Goal: Task Accomplishment & Management: Use online tool/utility

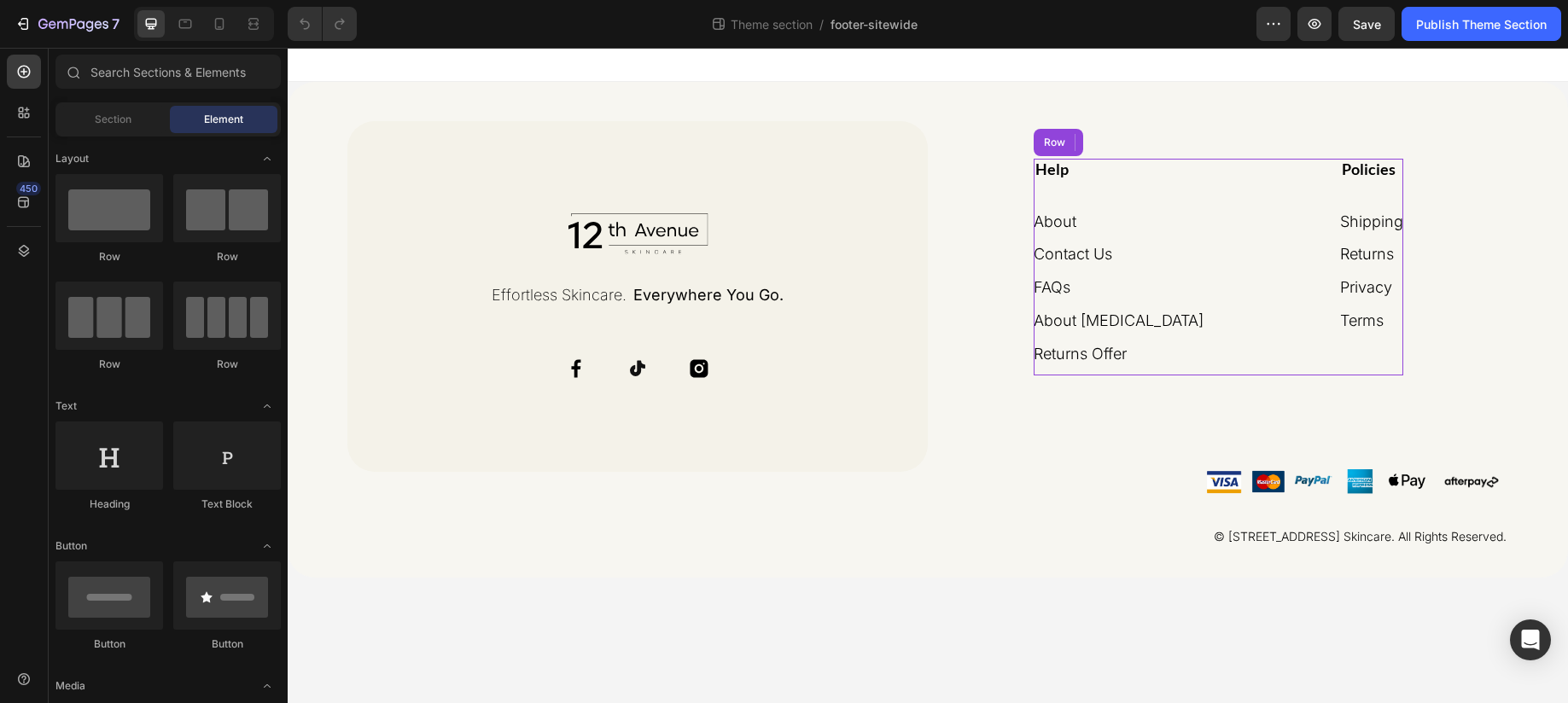
click at [1178, 244] on div "Help Heading About Button Contact Us Button FAQs Button About [MEDICAL_DATA] Bu…" at bounding box center [1218, 266] width 370 height 217
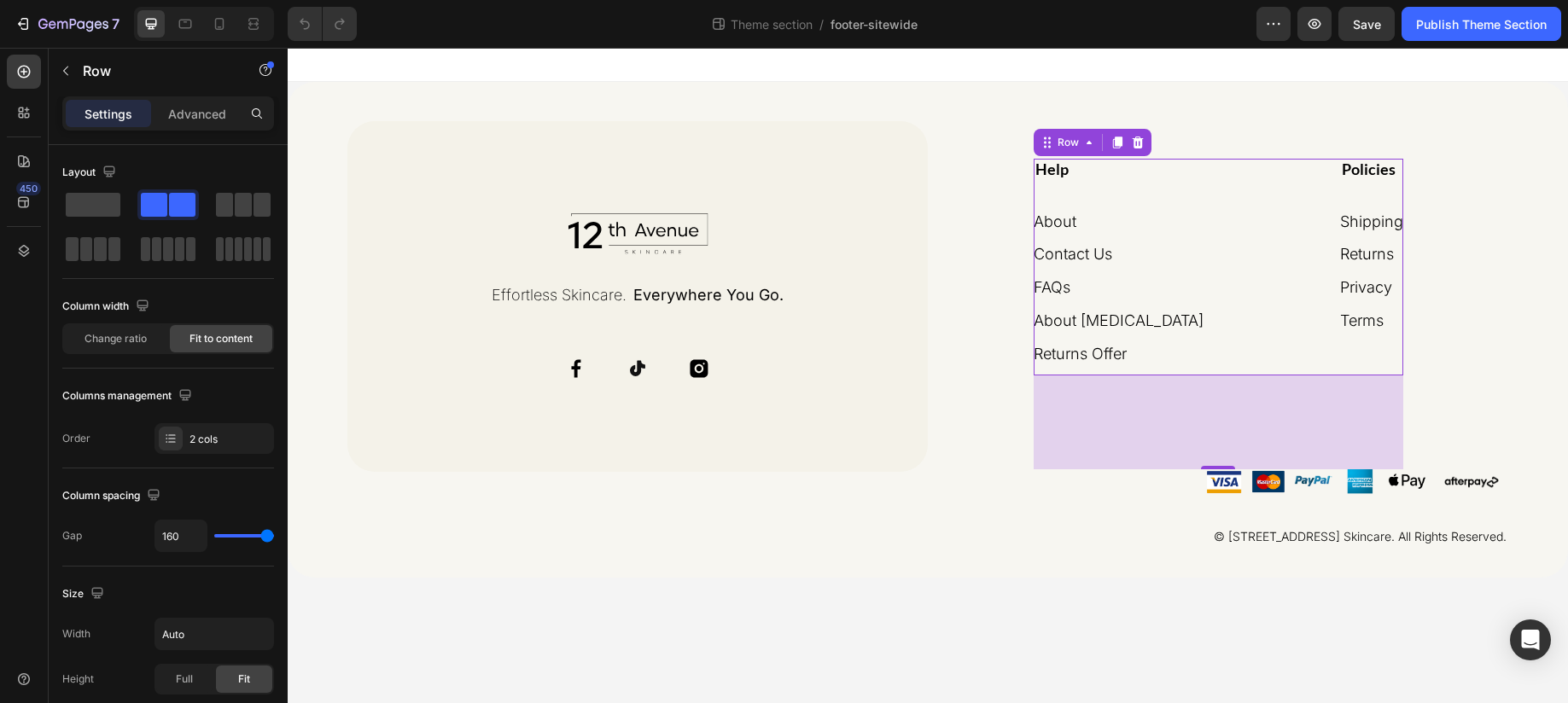
click at [1121, 240] on div "About Button" at bounding box center [1118, 226] width 170 height 34
click at [1160, 295] on div "FAQs Button" at bounding box center [1118, 287] width 170 height 25
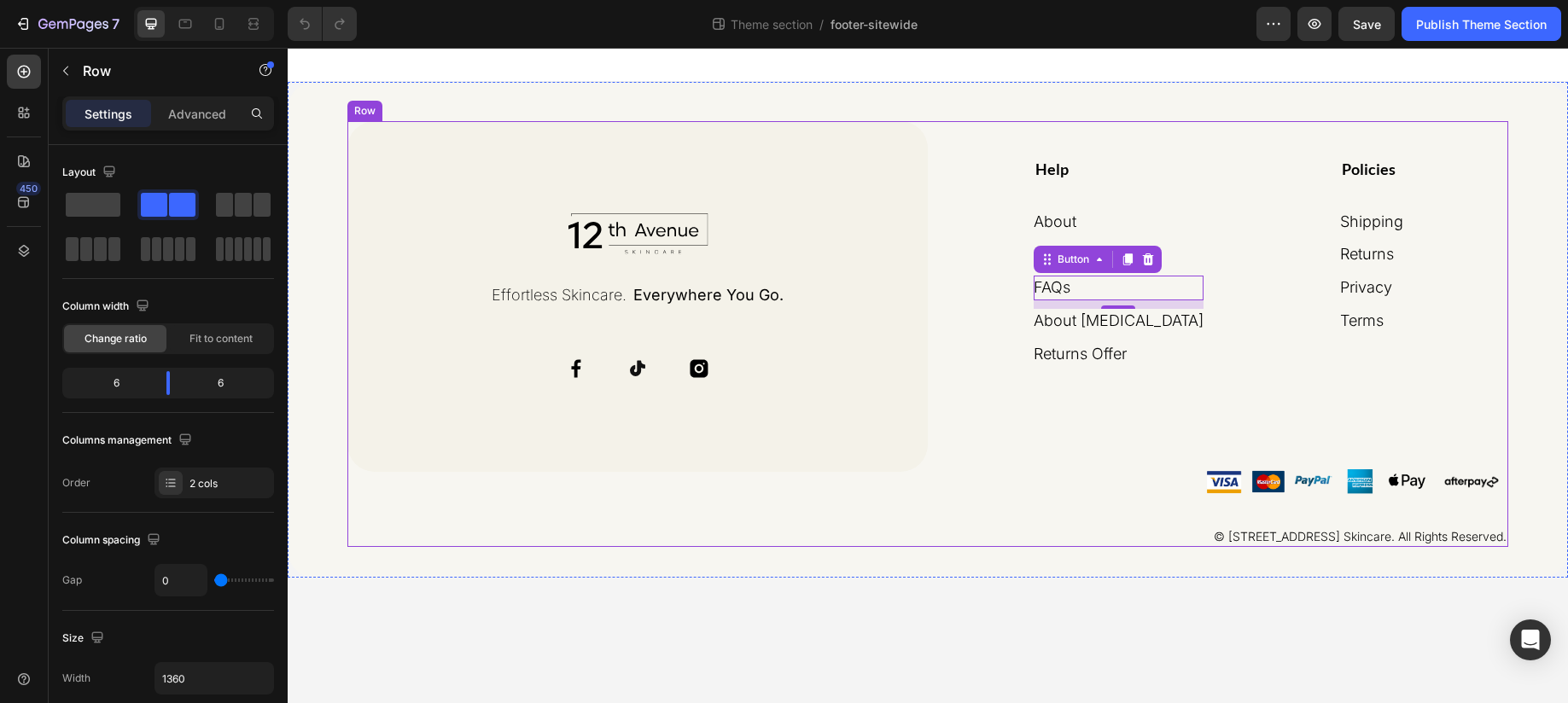
click at [1116, 377] on div "Help Heading About Button Contact Us Button FAQs Button 10 About [MEDICAL_DATA]…" at bounding box center [1218, 333] width 580 height 425
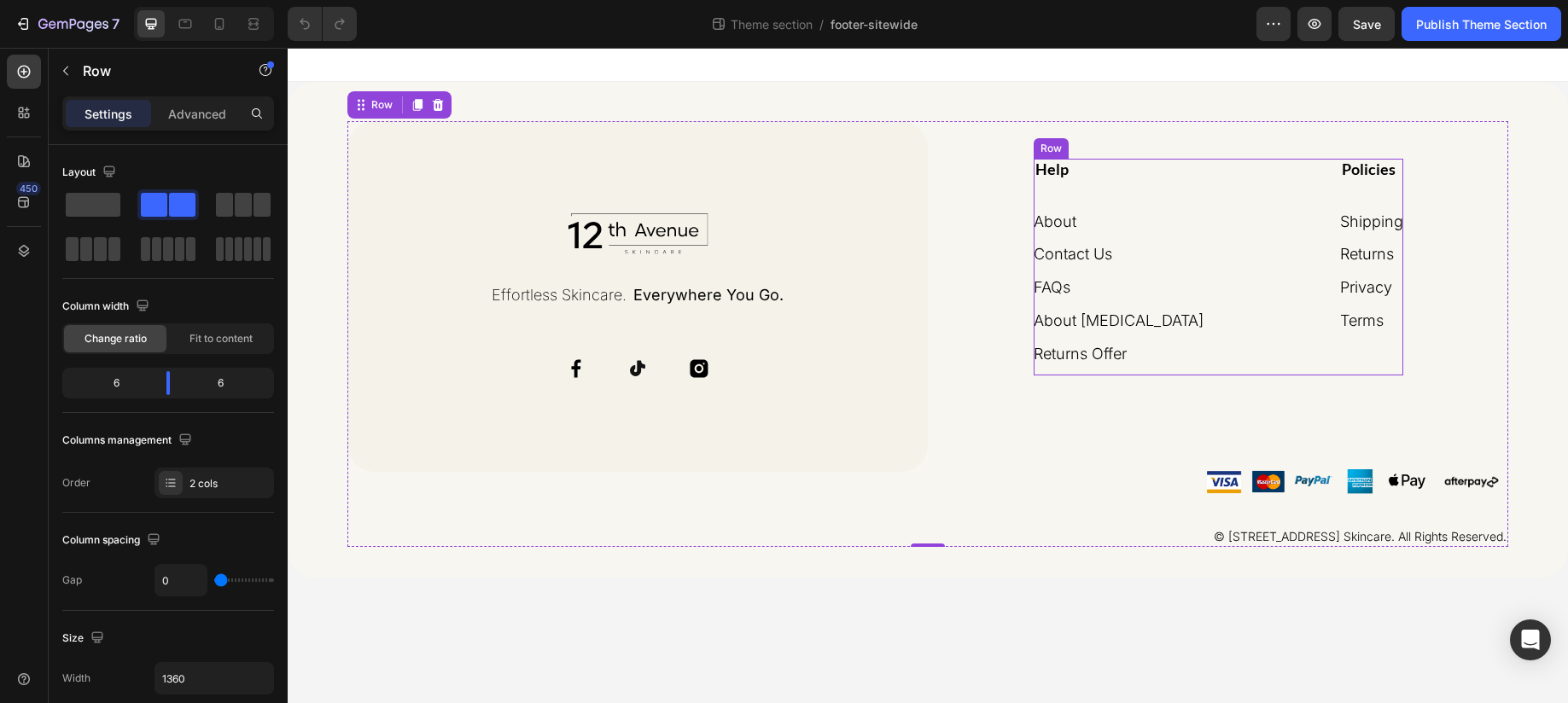
click at [1217, 318] on div "Help Heading About Button Contact Us Button FAQs Button About [MEDICAL_DATA] Bu…" at bounding box center [1218, 266] width 370 height 217
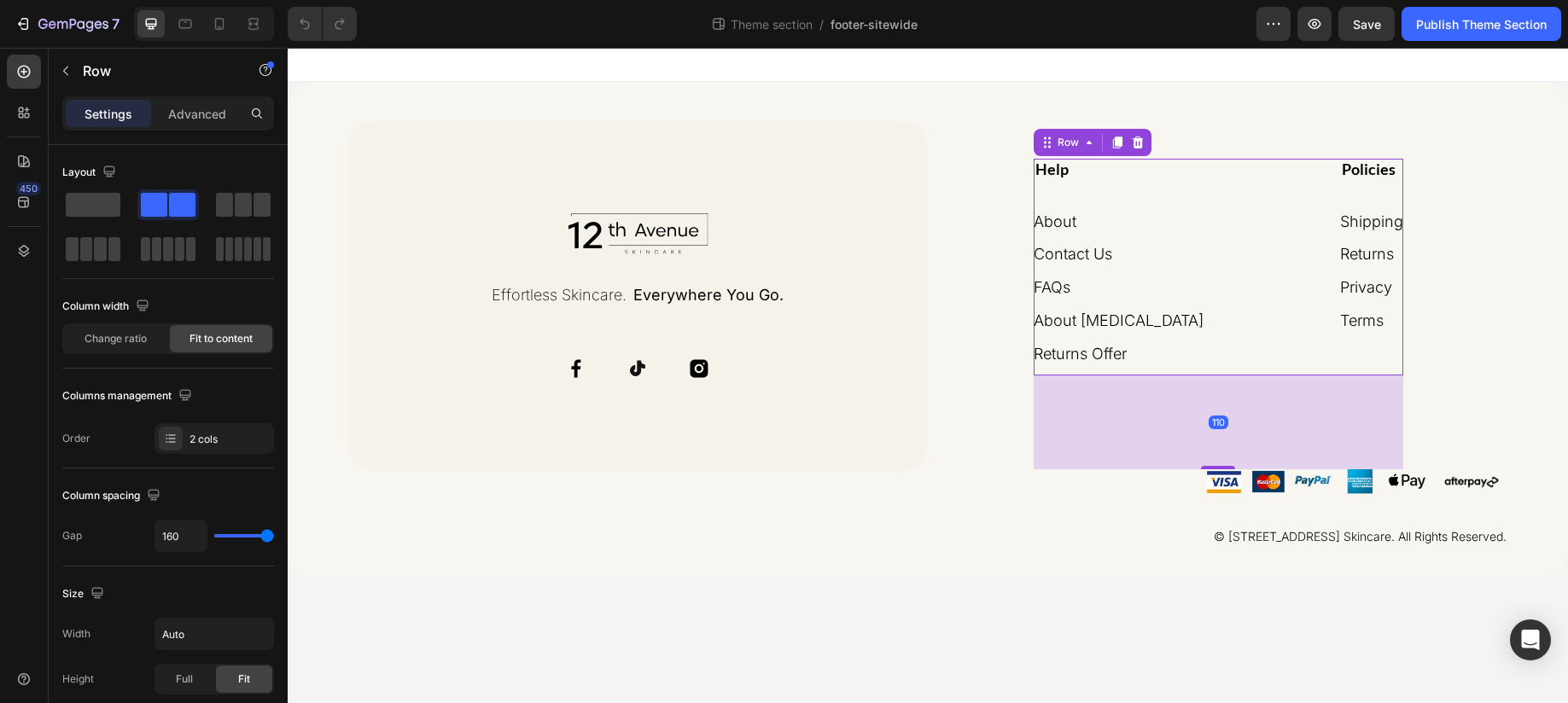
click at [1198, 185] on div "Help Heading About Button Contact Us Button FAQs Button About [MEDICAL_DATA] Bu…" at bounding box center [1218, 266] width 370 height 217
drag, startPoint x: 1235, startPoint y: 396, endPoint x: 1237, endPoint y: 373, distance: 23.1
click at [1235, 395] on div "110" at bounding box center [1218, 422] width 370 height 94
click at [1236, 342] on div "Help Heading About Button Contact Us Button FAQs Button About [MEDICAL_DATA] Bu…" at bounding box center [1218, 266] width 370 height 217
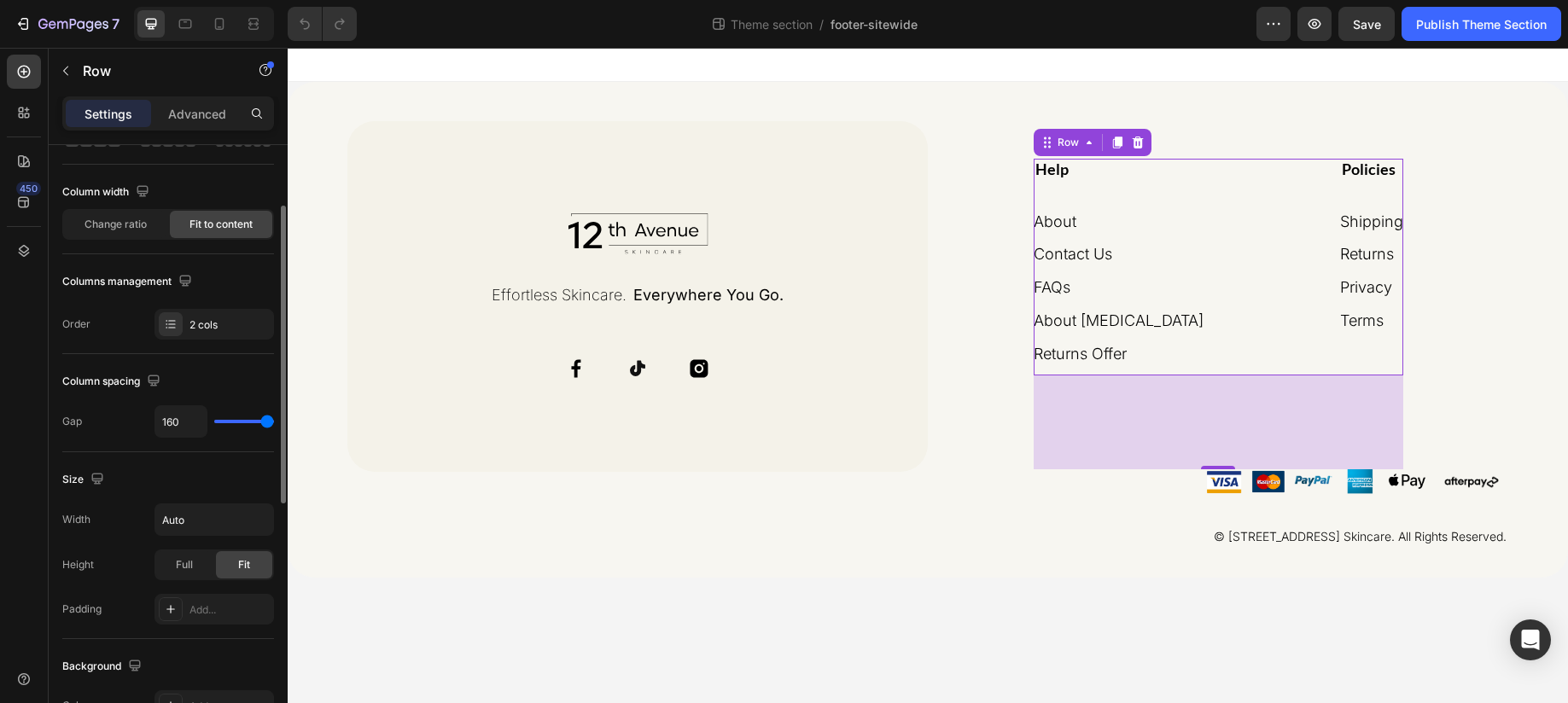
scroll to position [118, 0]
click at [180, 329] on div at bounding box center [170, 320] width 24 height 24
click at [238, 368] on div "Column spacing" at bounding box center [167, 378] width 211 height 27
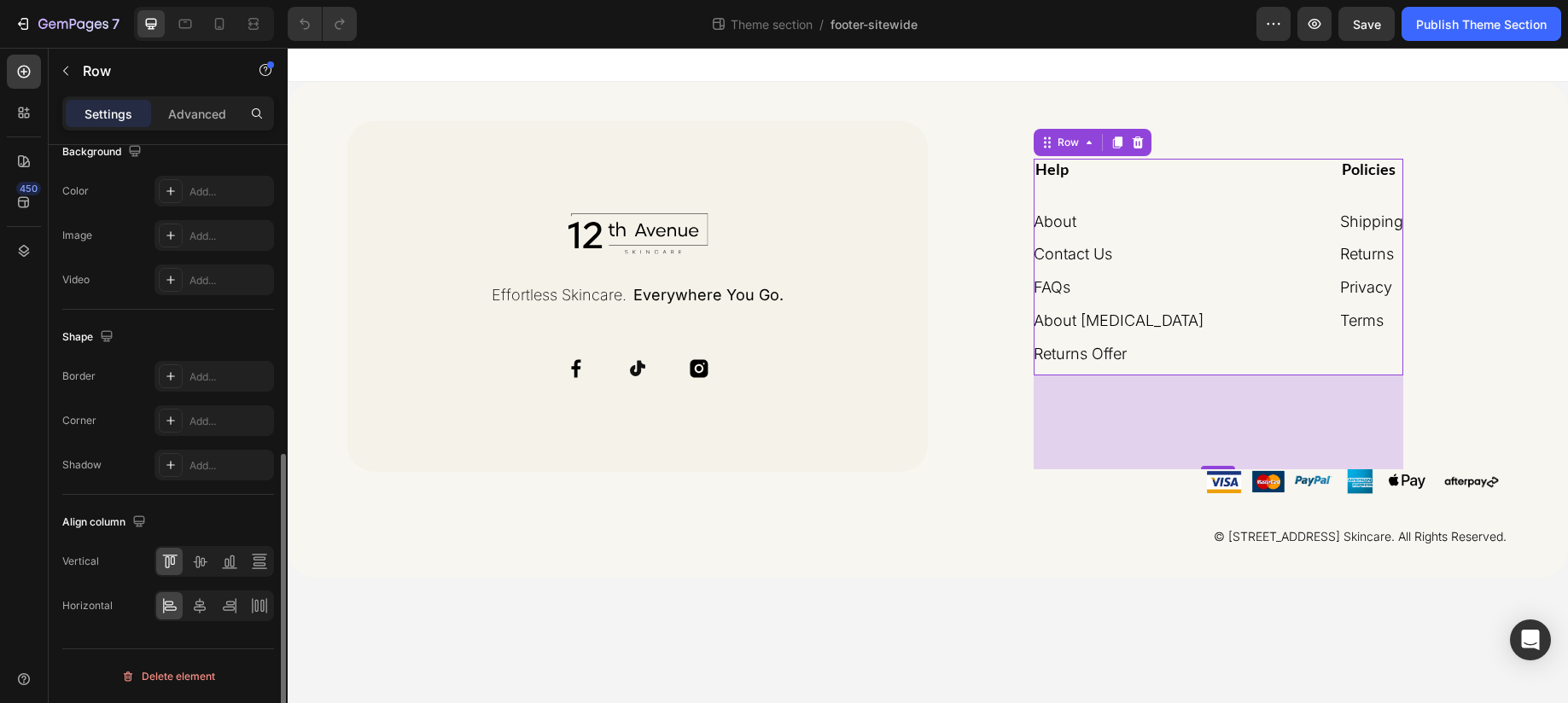
scroll to position [84, 0]
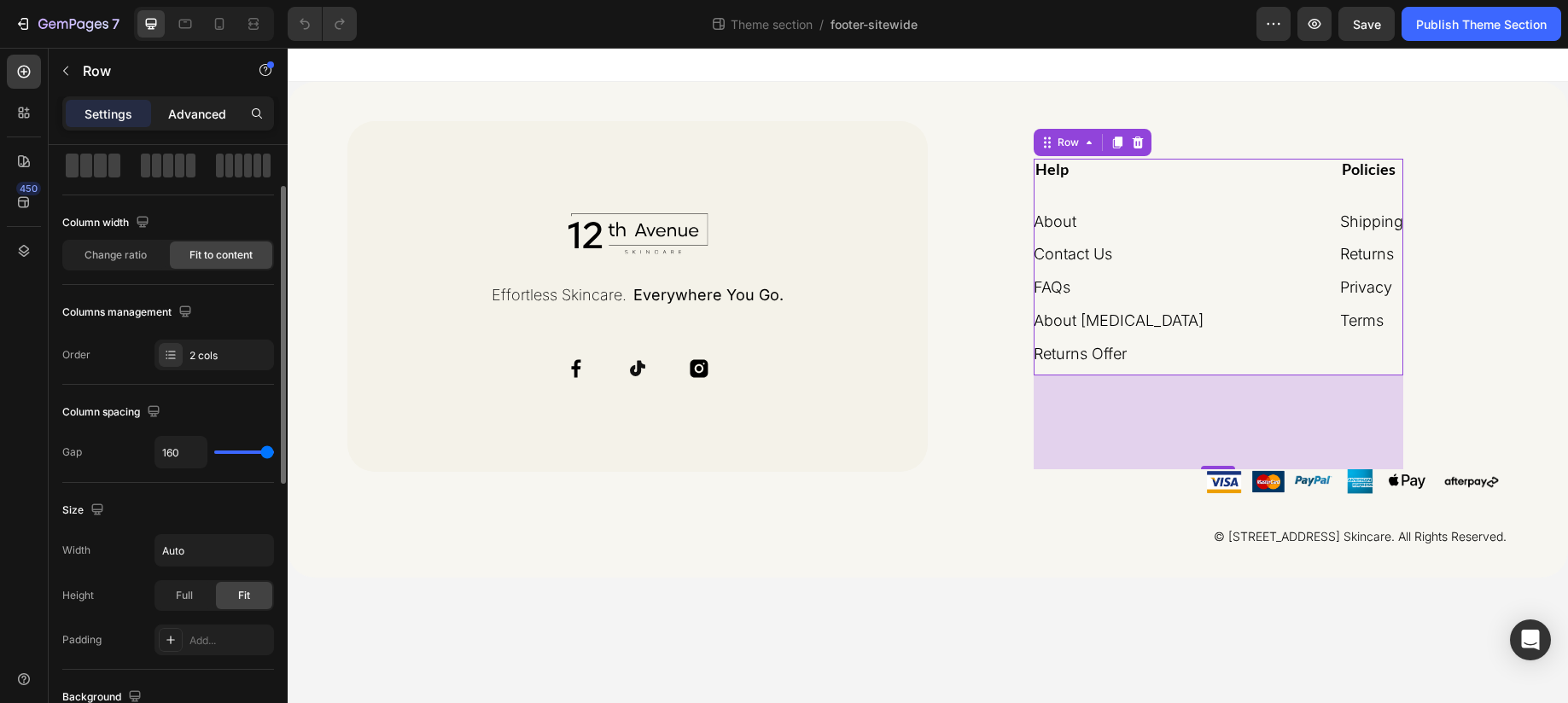
click at [210, 118] on p "Advanced" at bounding box center [197, 114] width 58 height 18
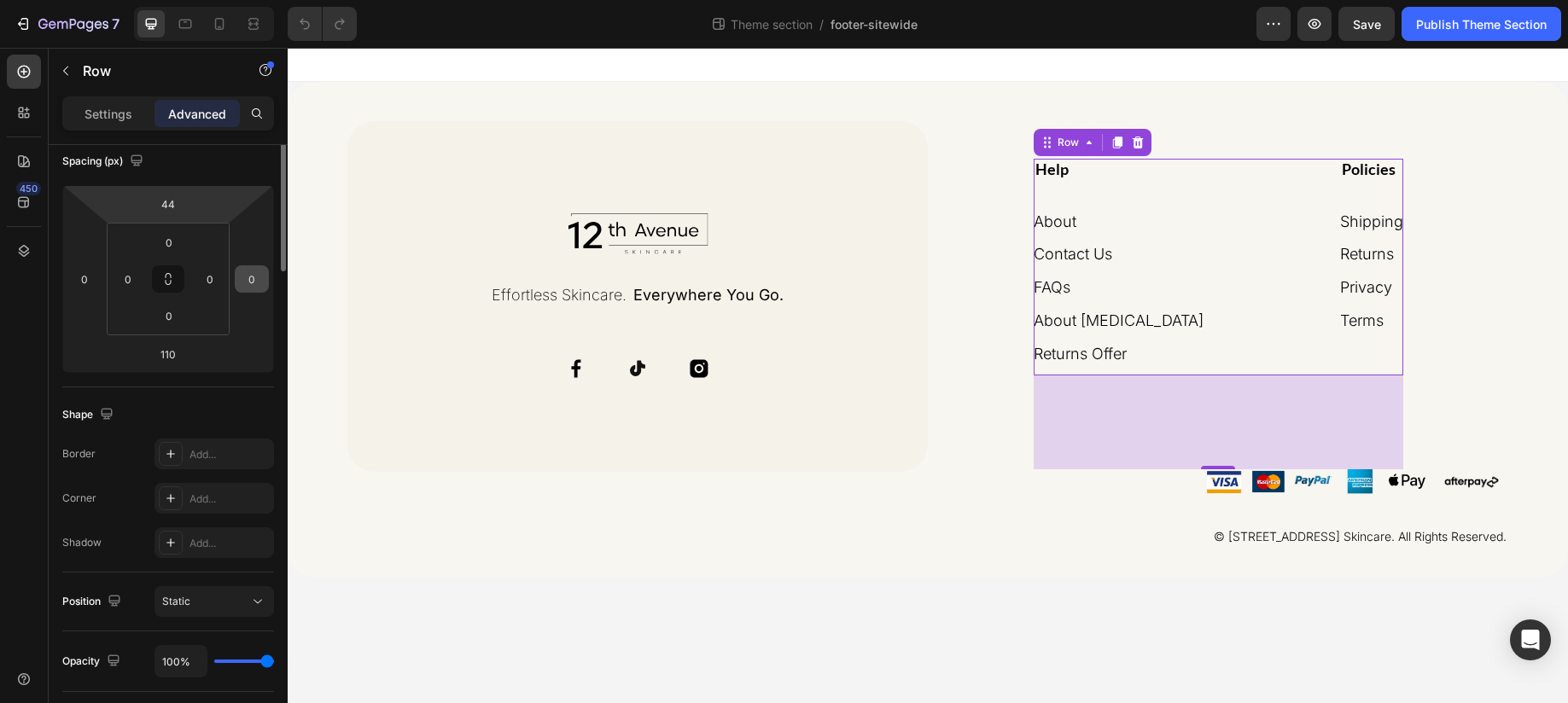
scroll to position [0, 0]
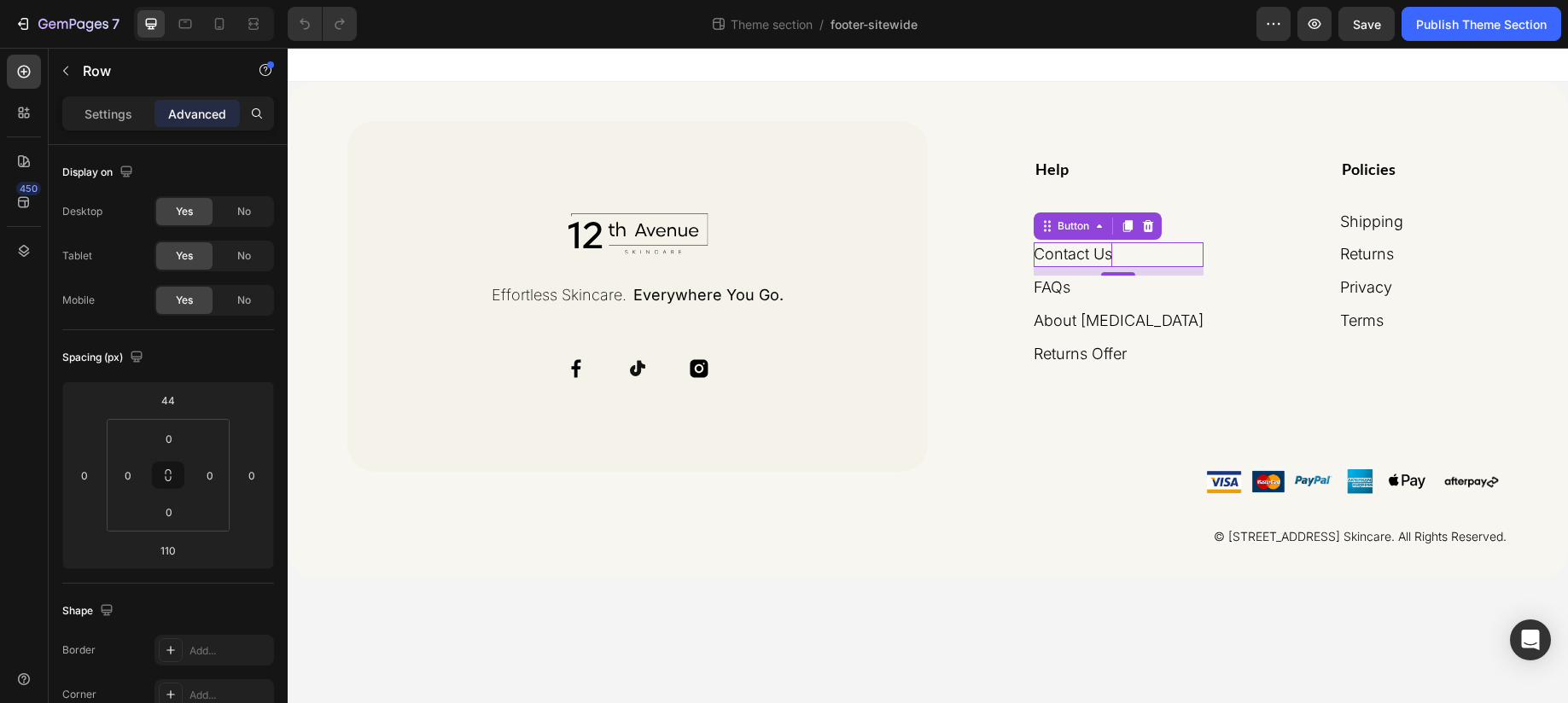
click at [1112, 257] on p "Contact Us" at bounding box center [1072, 255] width 79 height 25
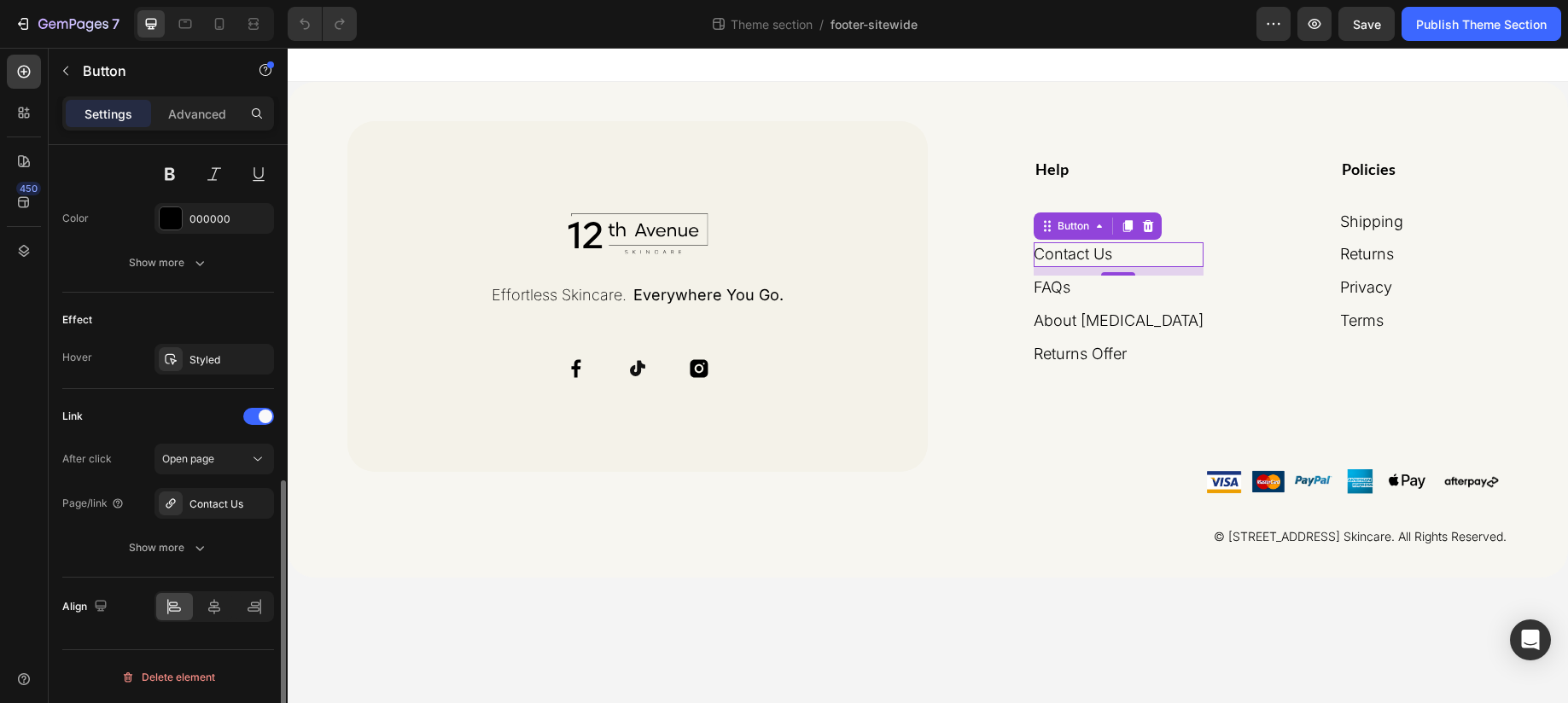
scroll to position [750, 0]
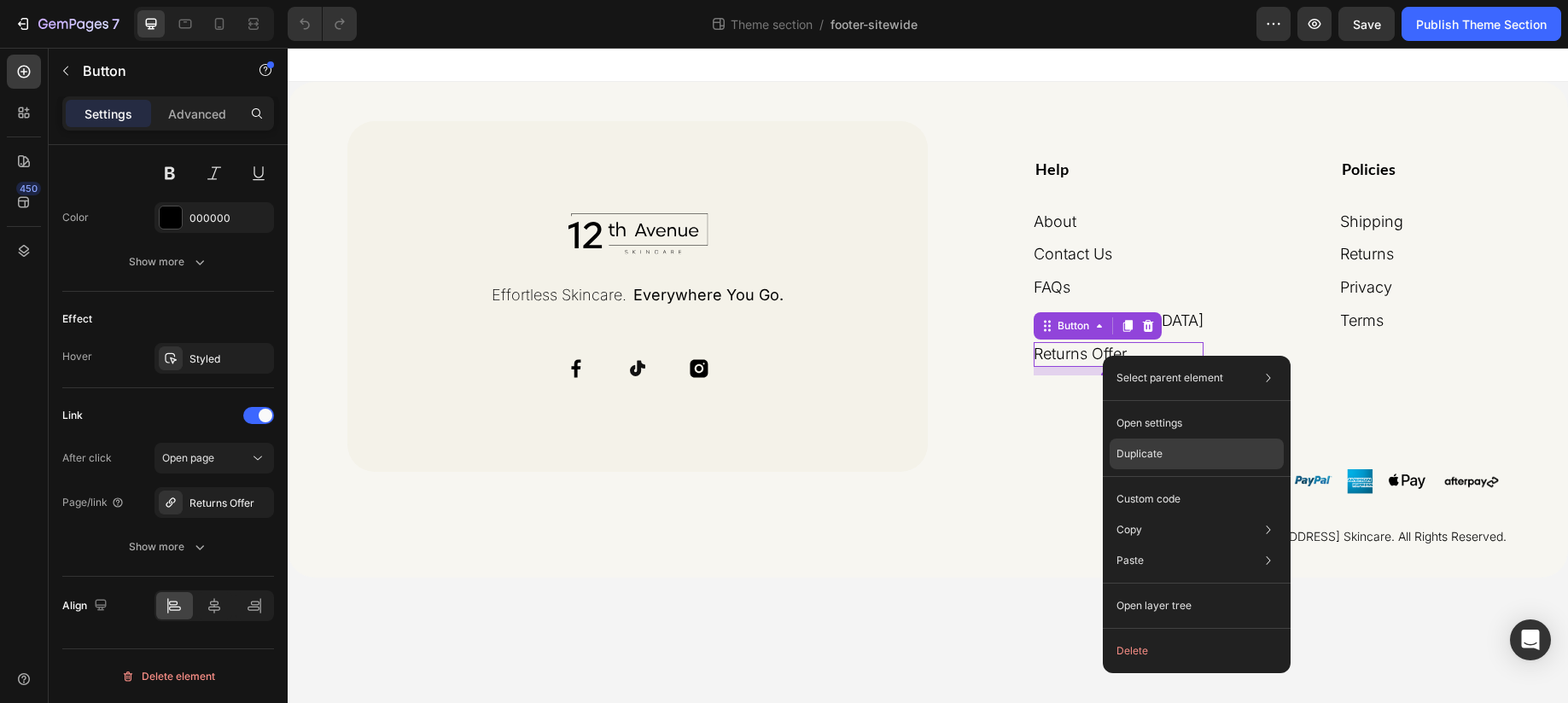
click at [1135, 456] on p "Duplicate" at bounding box center [1139, 453] width 46 height 15
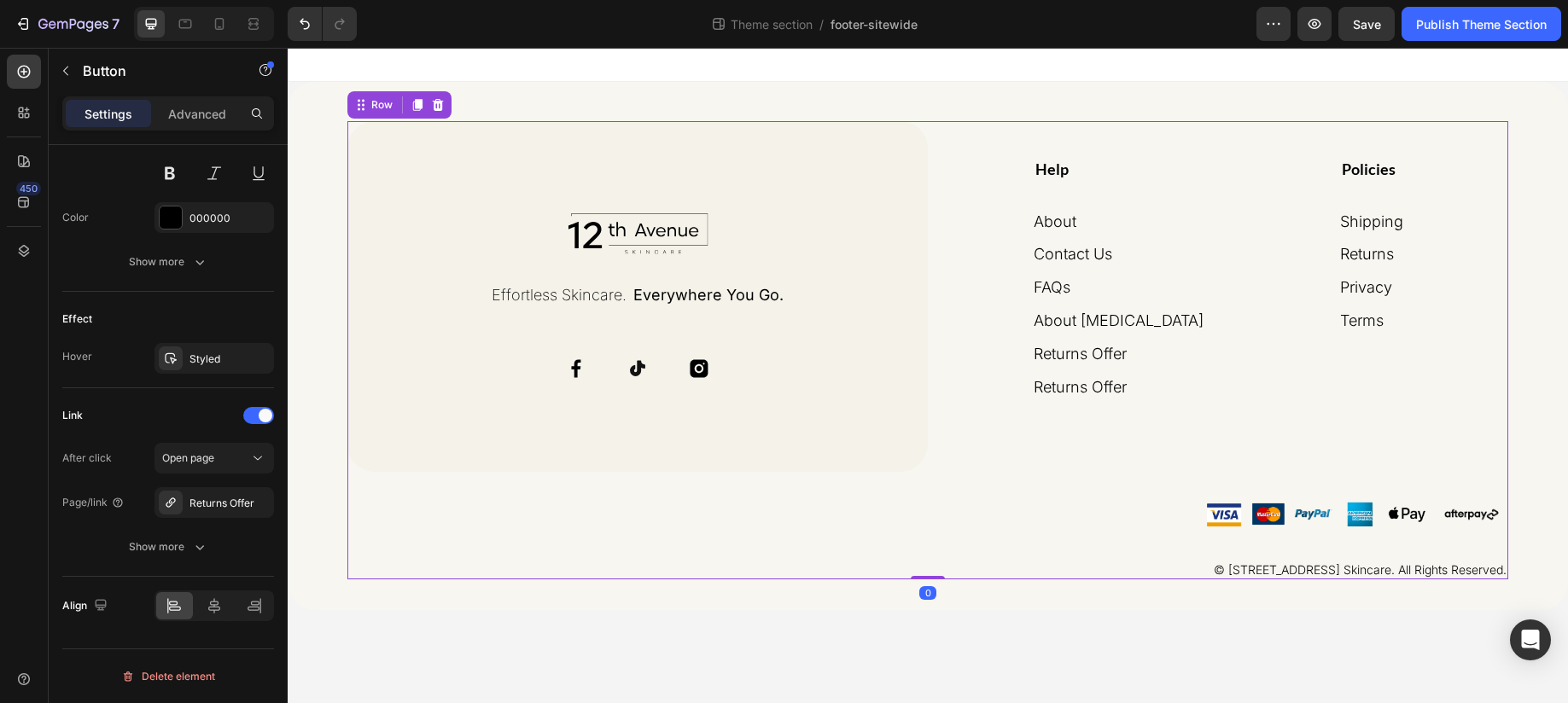
click at [1257, 410] on div "Help Heading About Button Contact Us Button FAQs Button About [MEDICAL_DATA] Bu…" at bounding box center [1218, 350] width 580 height 458
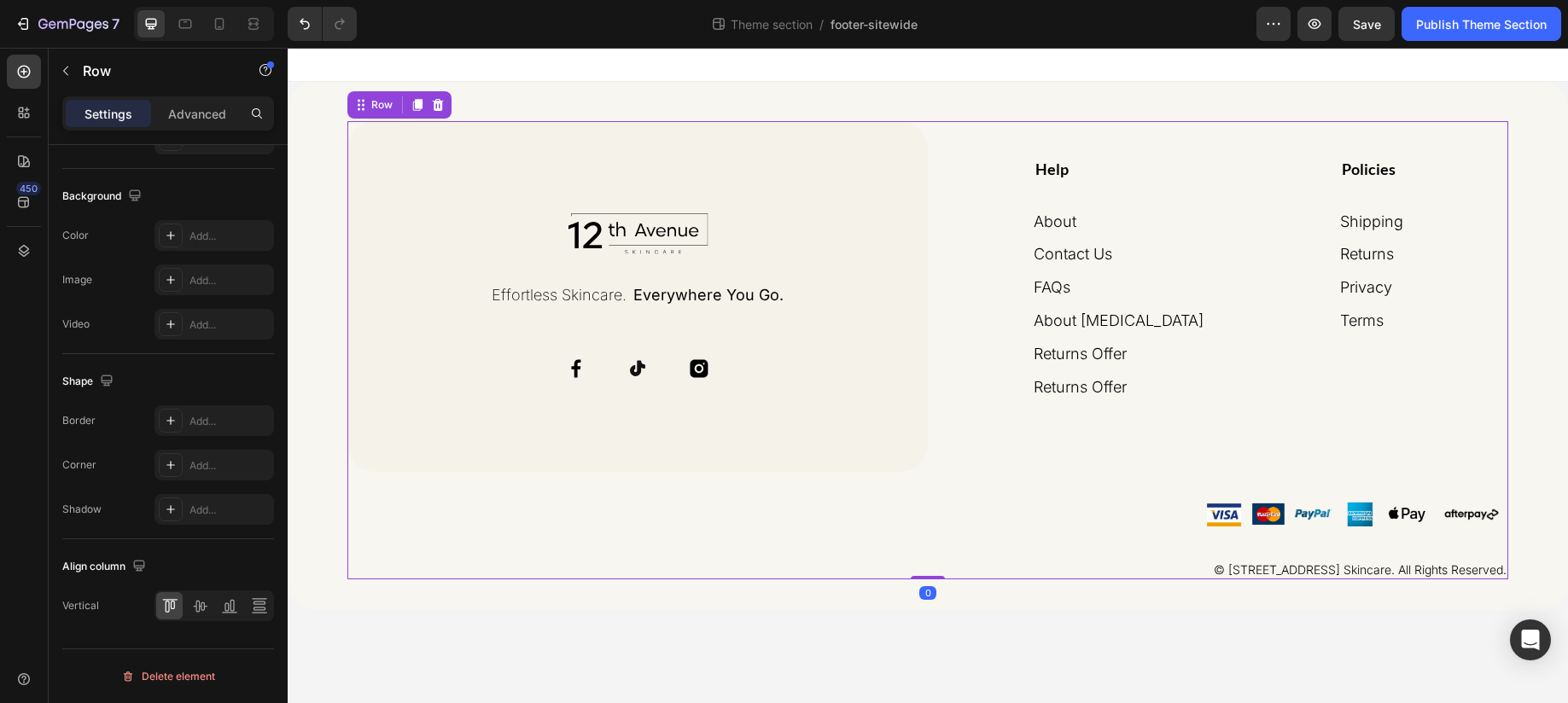
scroll to position [0, 0]
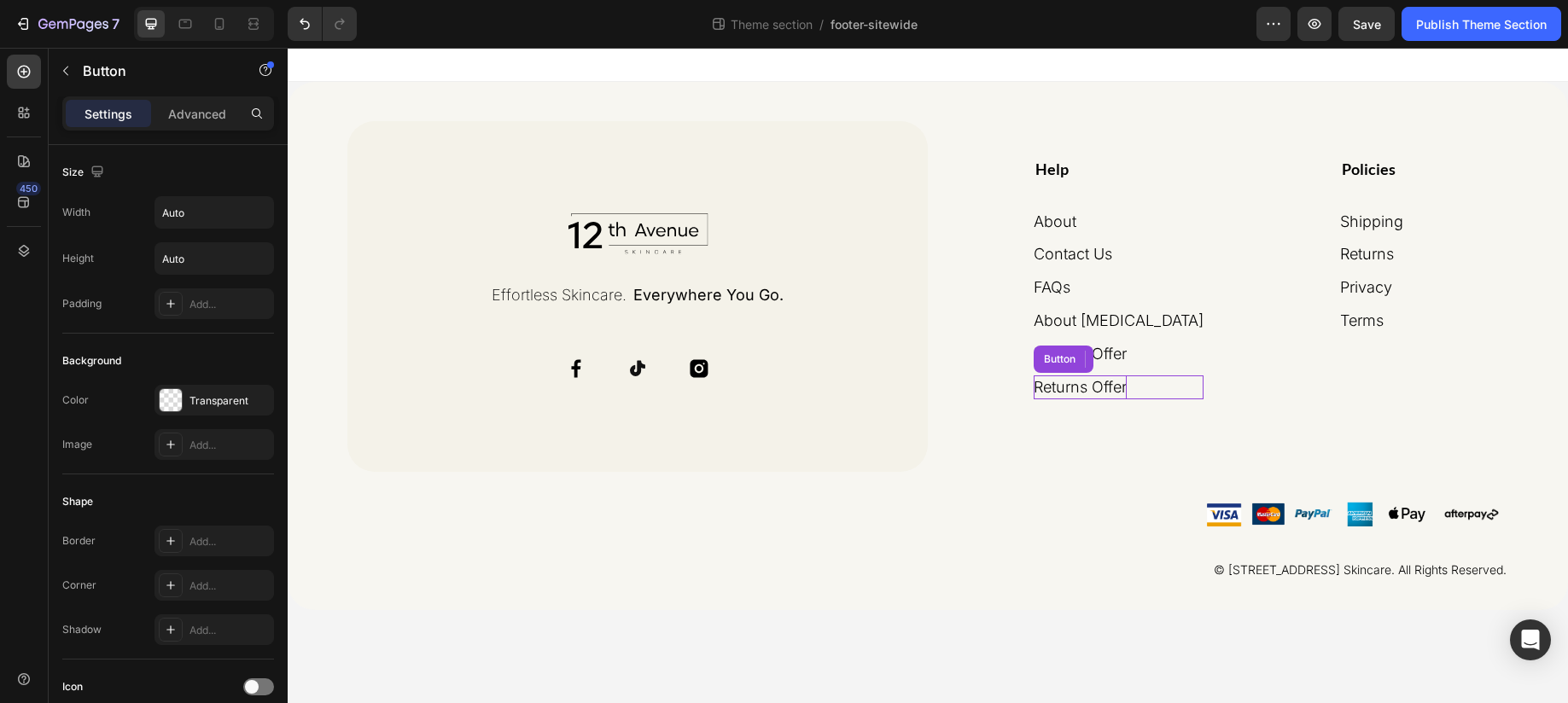
click at [1126, 393] on p "Returns Offer" at bounding box center [1080, 387] width 93 height 25
click at [1103, 310] on p "About [MEDICAL_DATA]" at bounding box center [1118, 321] width 170 height 25
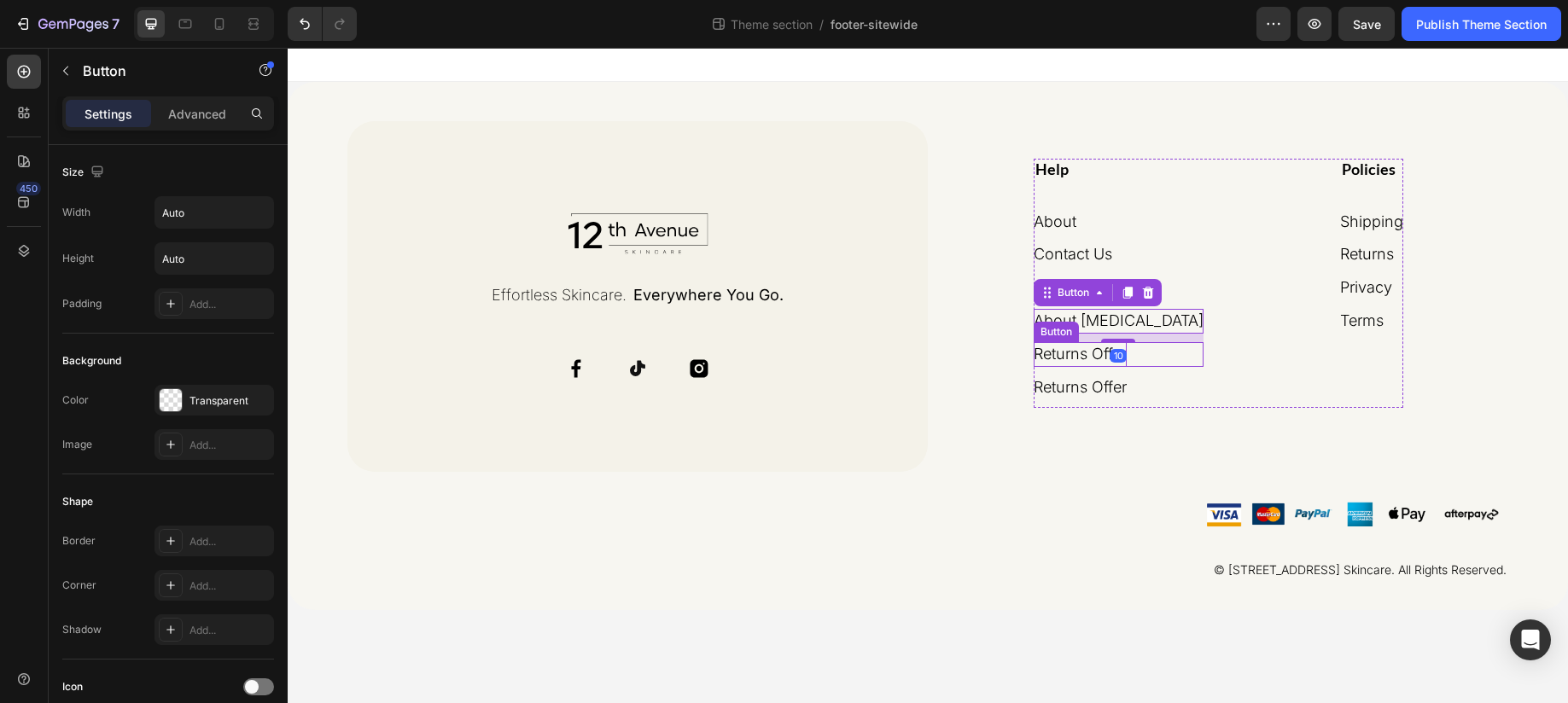
click at [1097, 354] on p "Returns Offer" at bounding box center [1080, 355] width 93 height 25
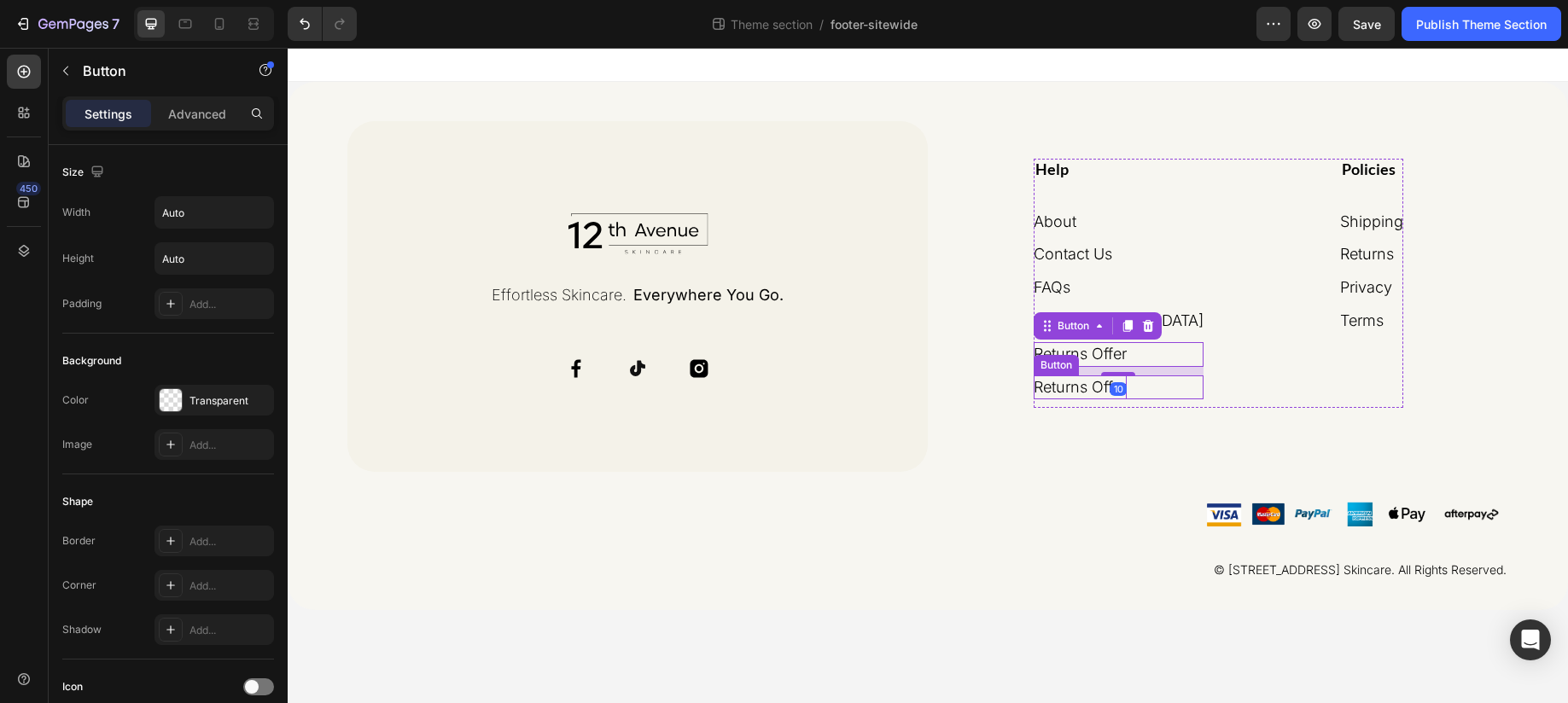
click at [1095, 389] on p "Returns Offer" at bounding box center [1080, 387] width 93 height 25
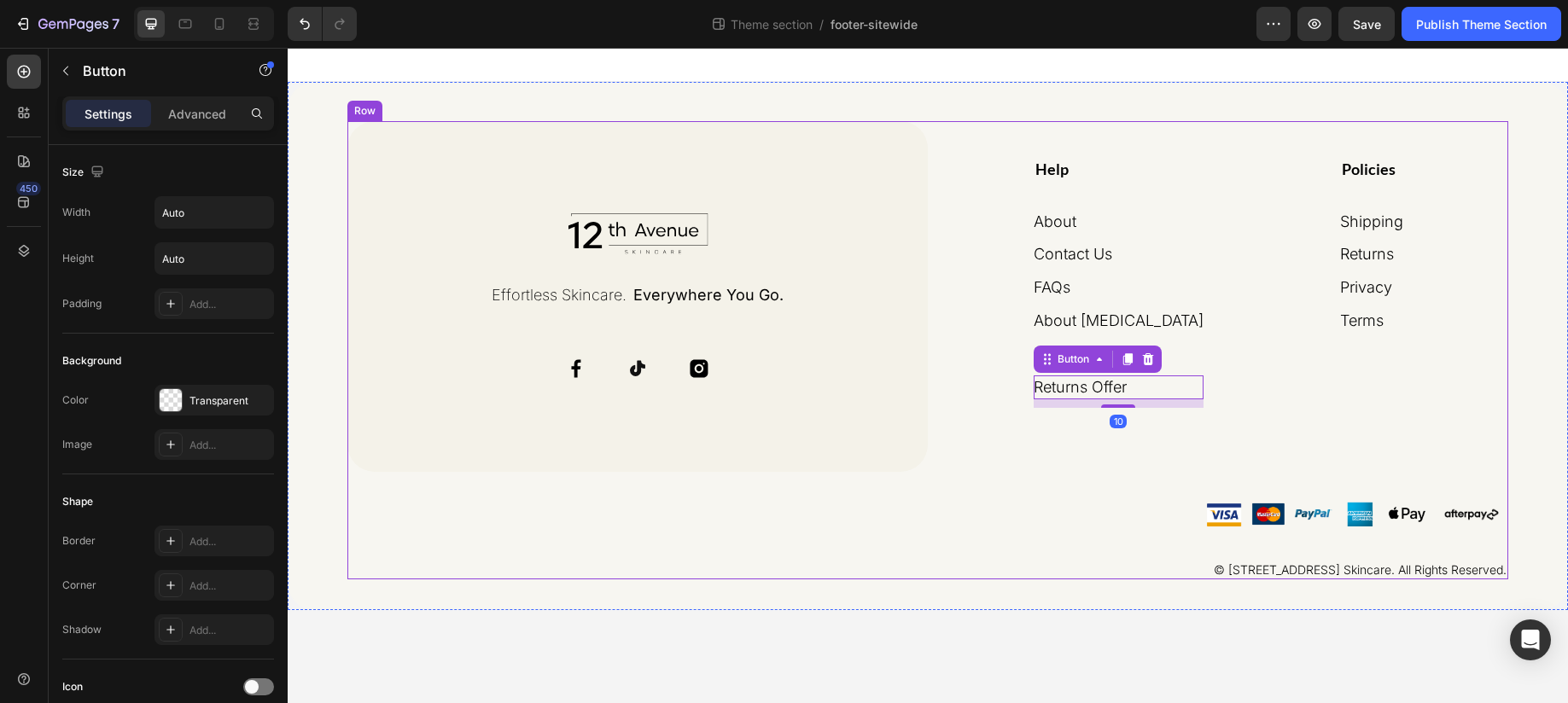
click at [965, 288] on div "Help Heading About Button Contact Us Button FAQs Button About [MEDICAL_DATA] Bu…" at bounding box center [1218, 350] width 580 height 458
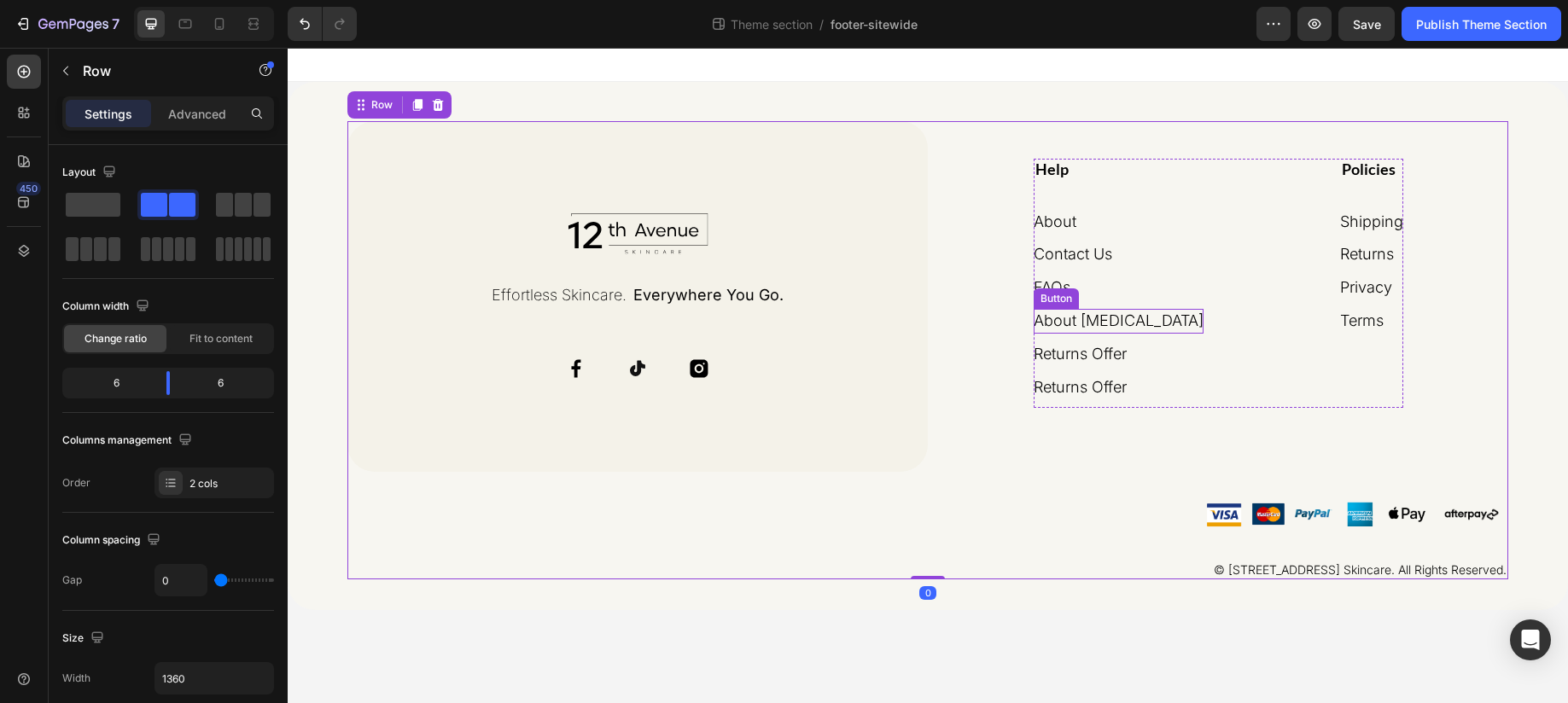
click at [1075, 292] on div "Button" at bounding box center [1056, 298] width 38 height 15
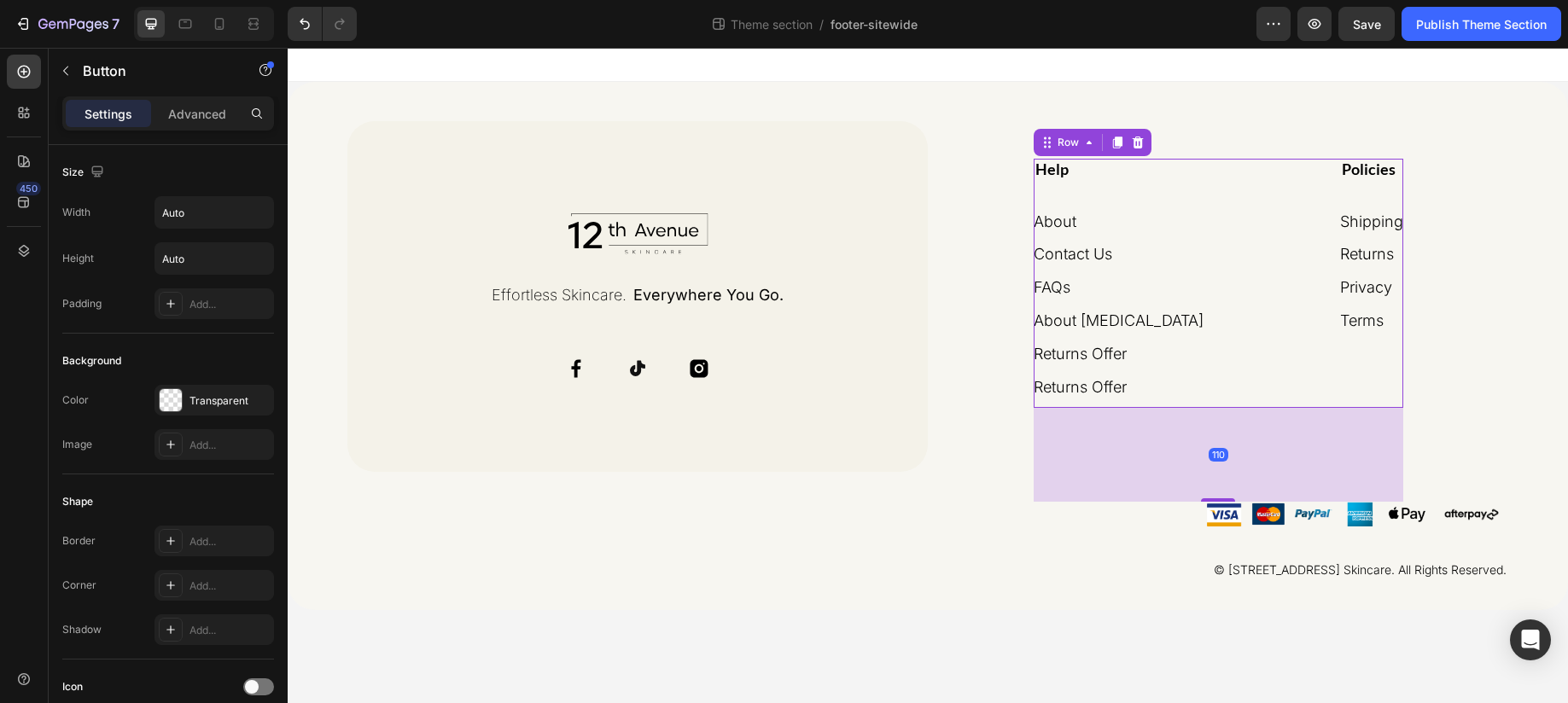
click at [1241, 349] on div "Help Heading About Button Contact Us Button FAQs Button About [MEDICAL_DATA] Bu…" at bounding box center [1218, 283] width 370 height 249
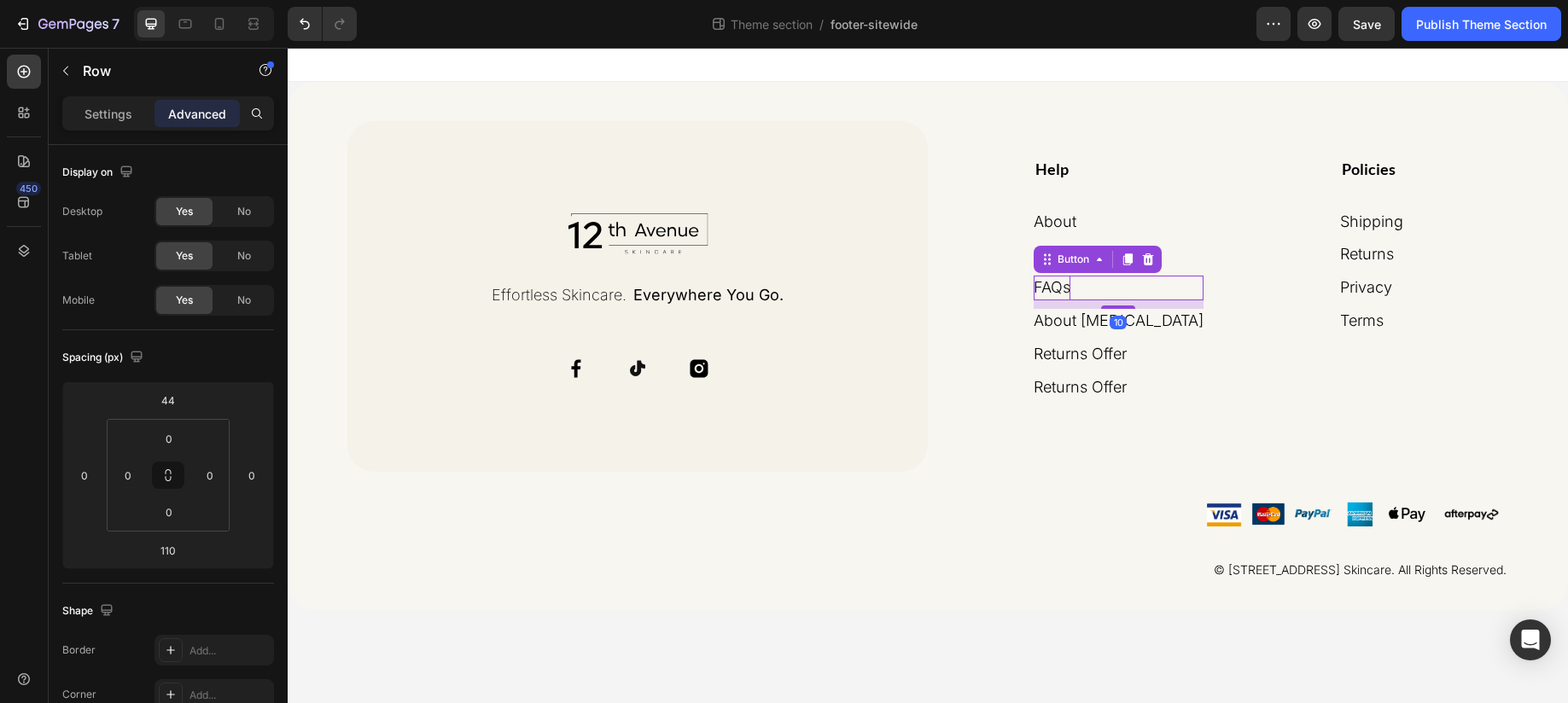
click at [1070, 288] on p "FAQs" at bounding box center [1051, 287] width 36 height 25
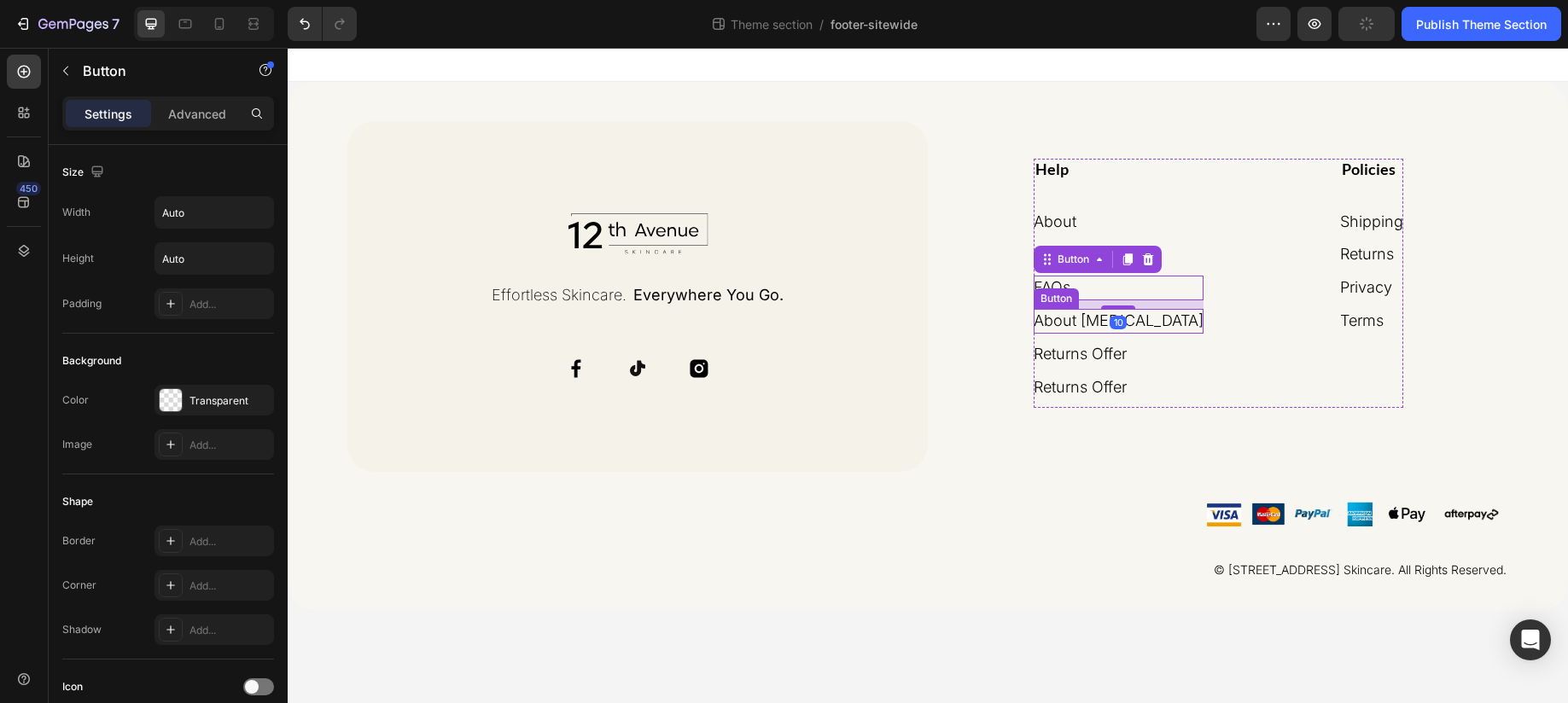
click at [1091, 322] on p "About [MEDICAL_DATA]" at bounding box center [1118, 321] width 170 height 25
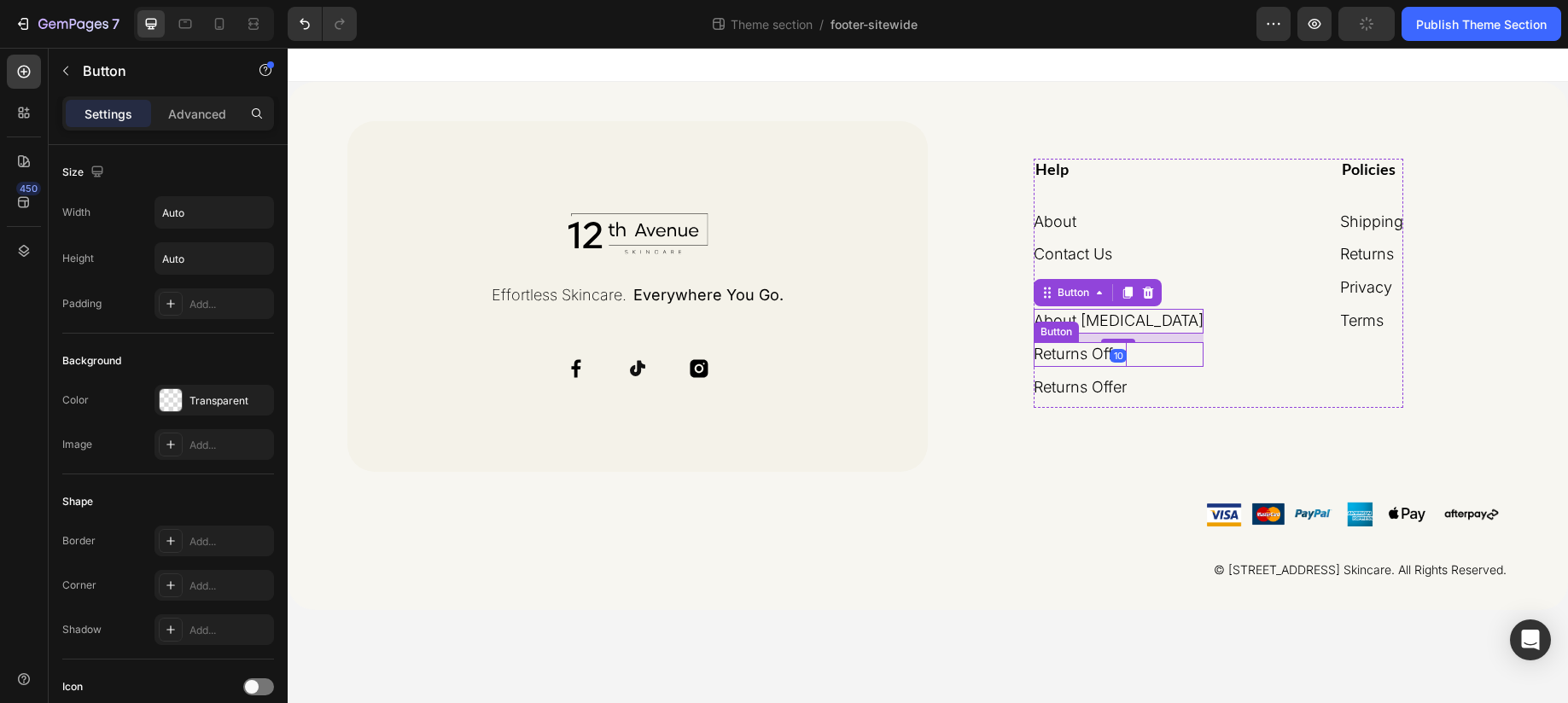
click at [1093, 355] on p "Returns Offer" at bounding box center [1080, 355] width 93 height 25
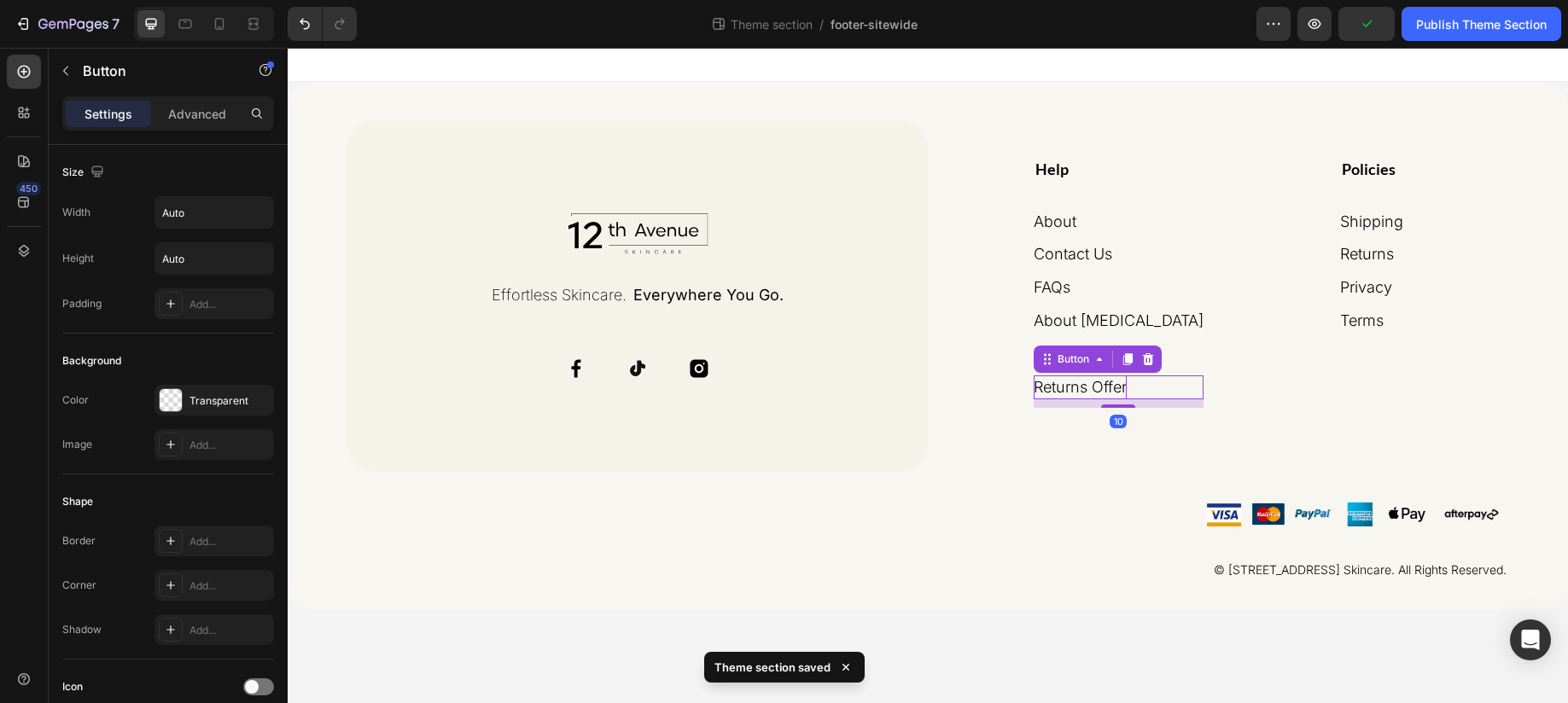
click at [1093, 388] on p "Returns Offer" at bounding box center [1080, 387] width 93 height 25
click at [1126, 386] on p "Returns Offer" at bounding box center [1080, 387] width 93 height 25
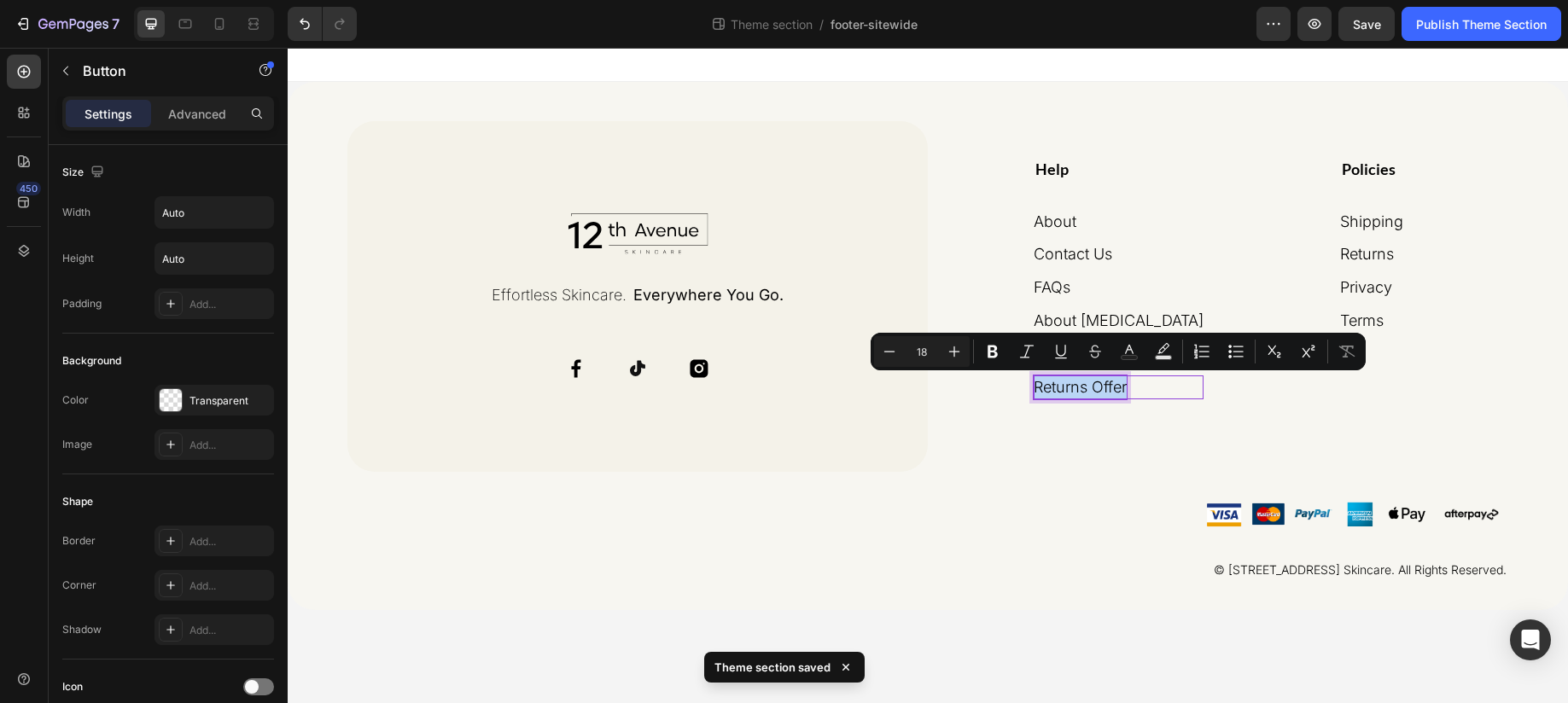
drag, startPoint x: 1164, startPoint y: 386, endPoint x: 1072, endPoint y: 399, distance: 92.9
click at [1072, 399] on p "Returns Offer" at bounding box center [1080, 387] width 93 height 25
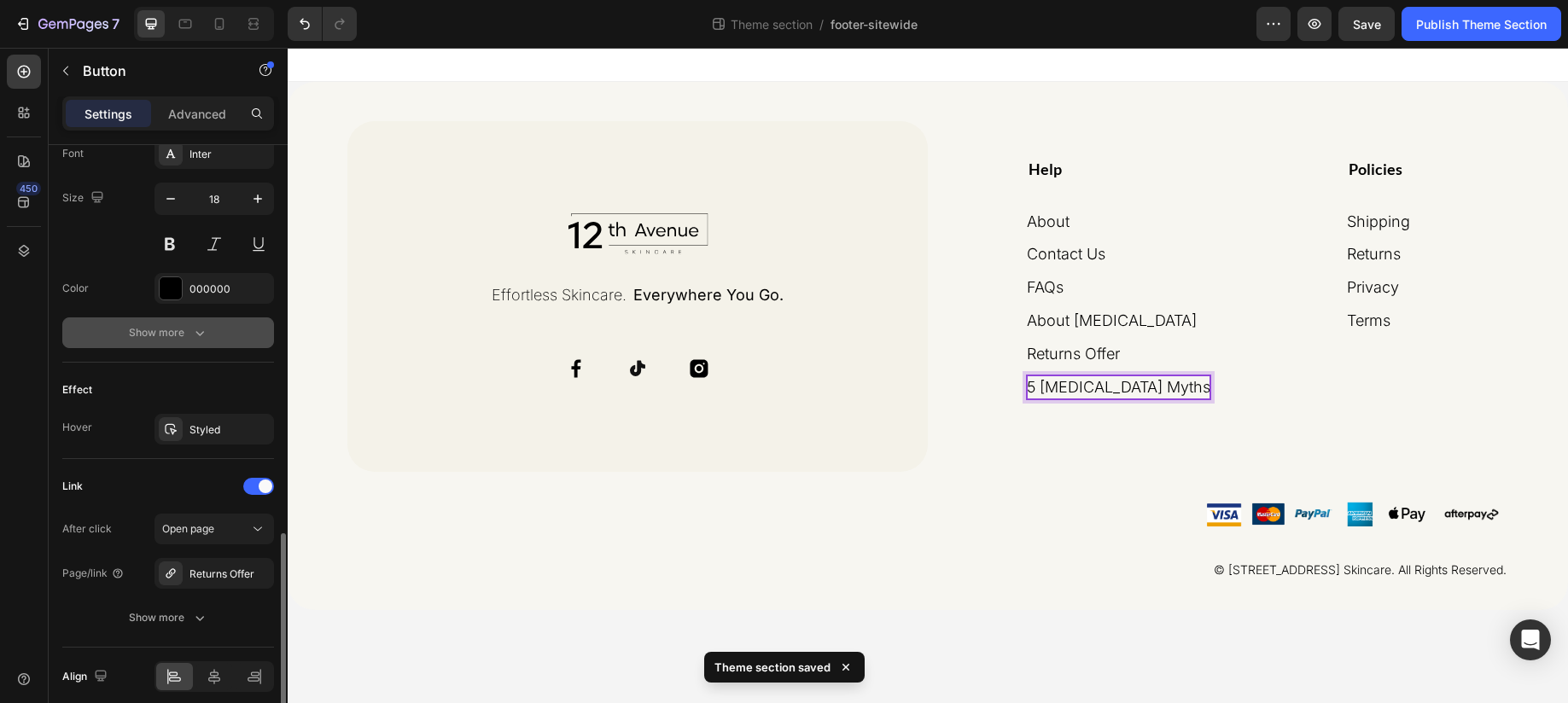
scroll to position [737, 0]
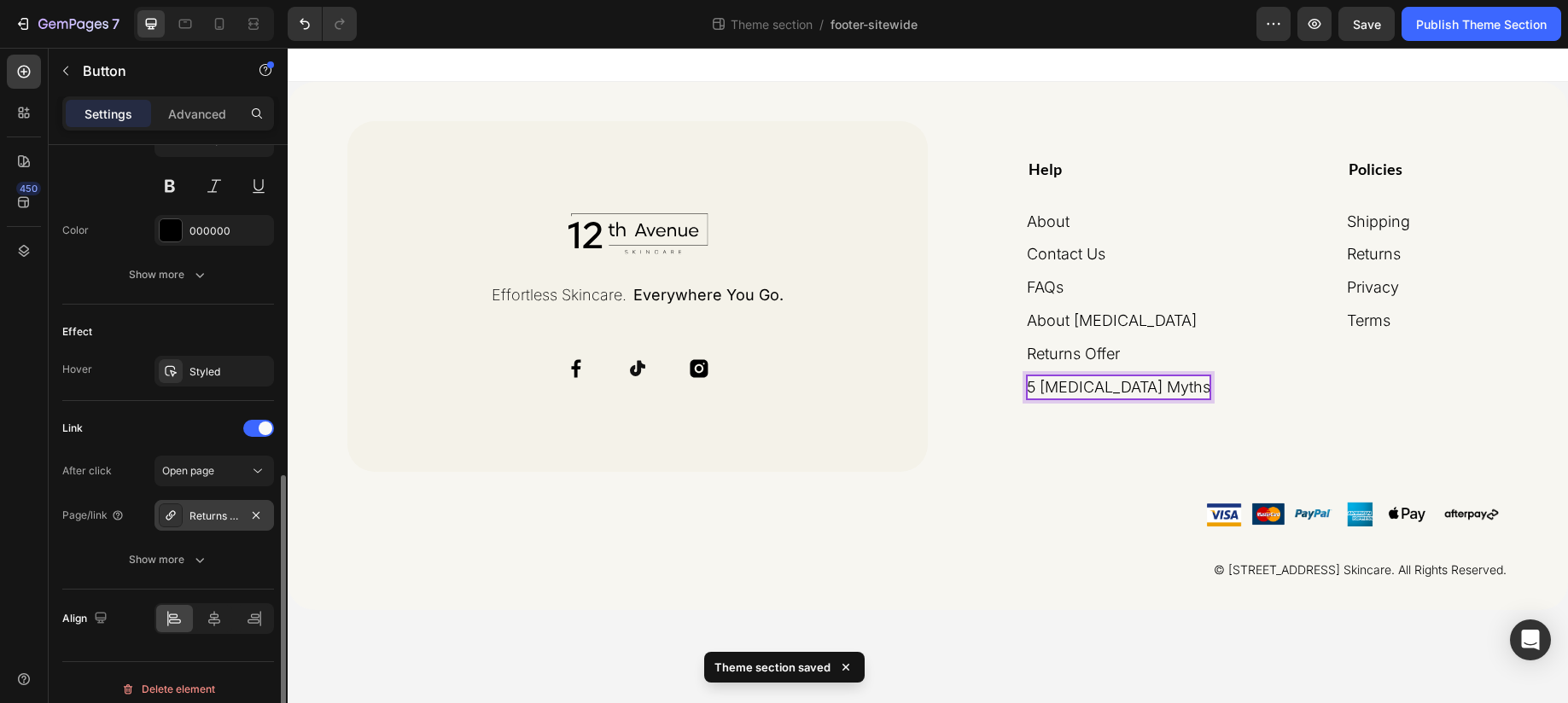
click at [206, 515] on div "Returns Offer" at bounding box center [214, 516] width 50 height 15
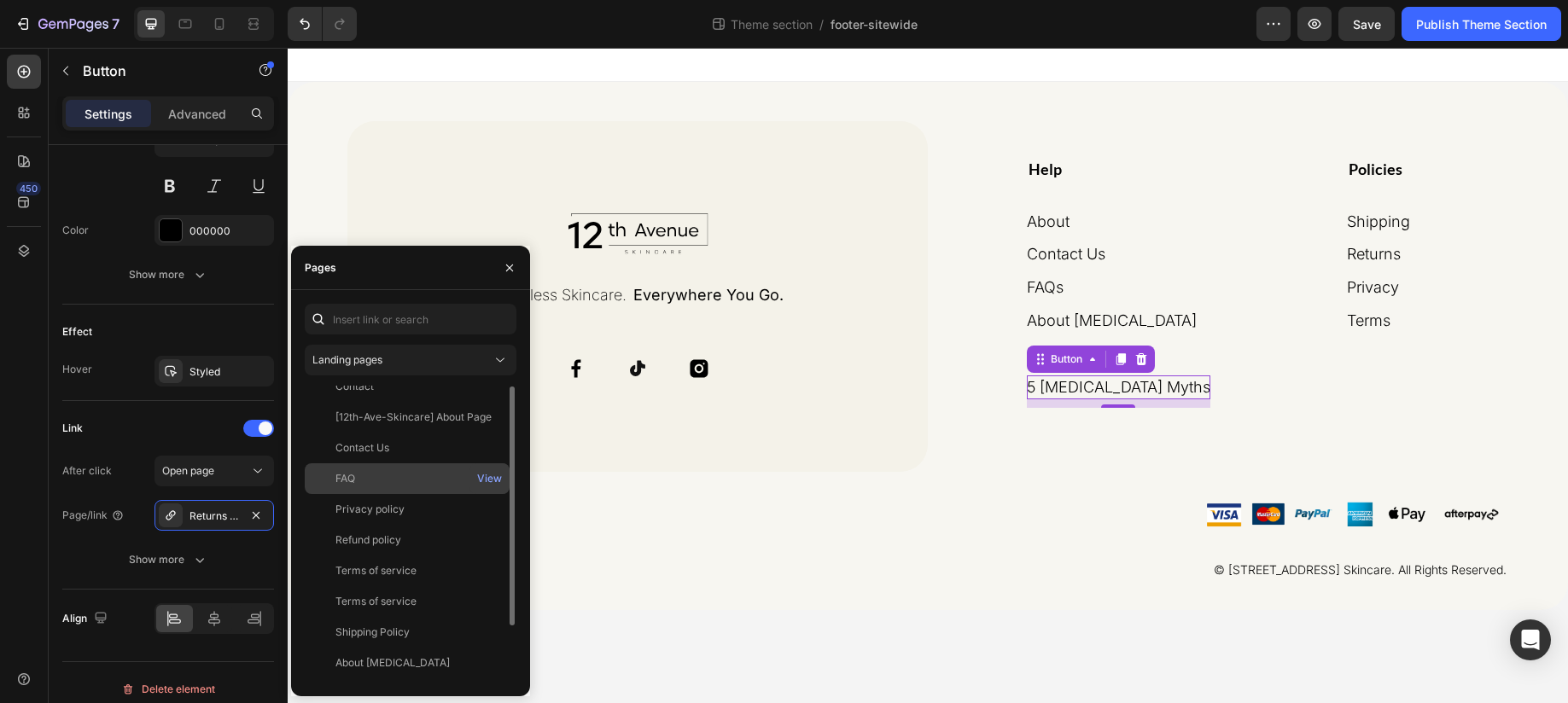
scroll to position [72, 0]
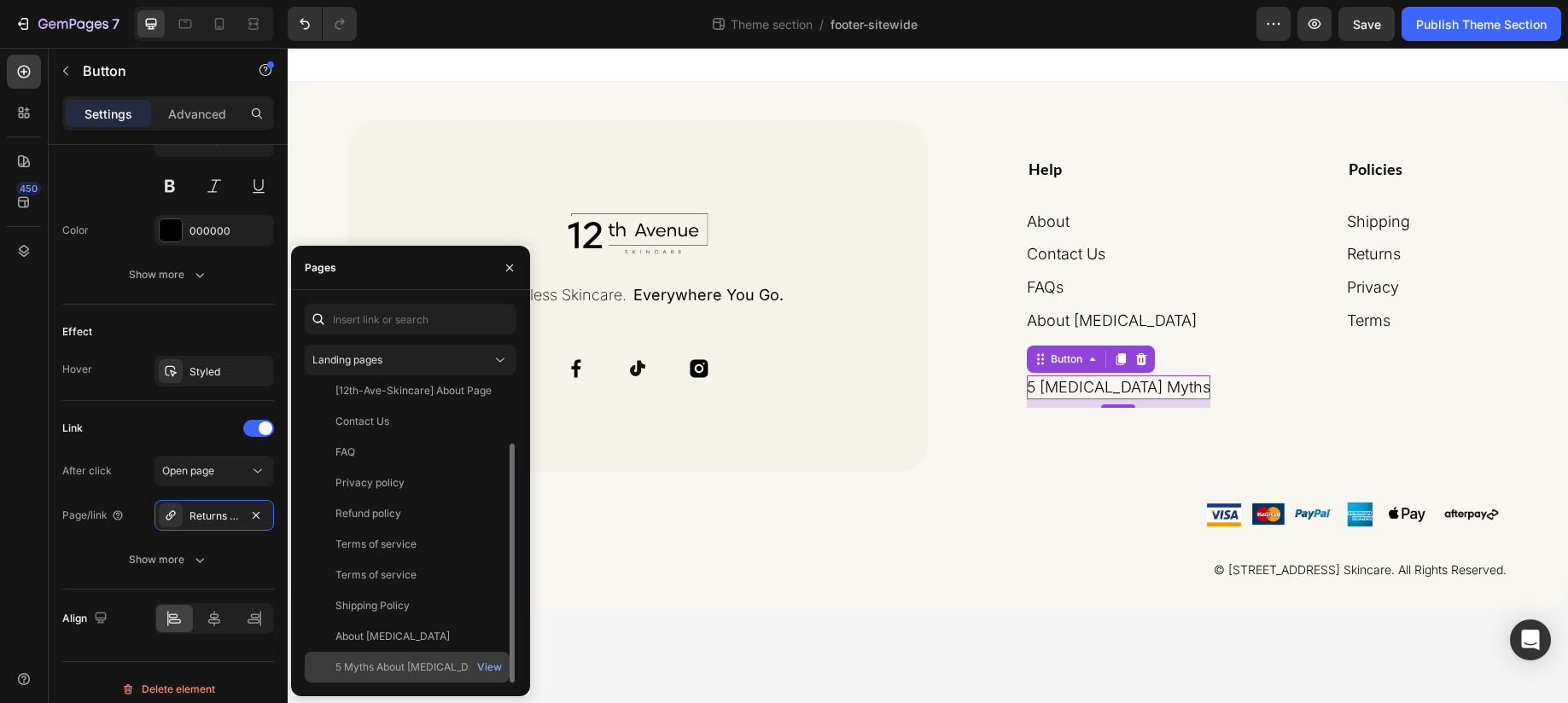
click at [429, 676] on div "5 Myths About [MEDICAL_DATA] That Are Stopping You From Glowing Skin View" at bounding box center [406, 667] width 204 height 31
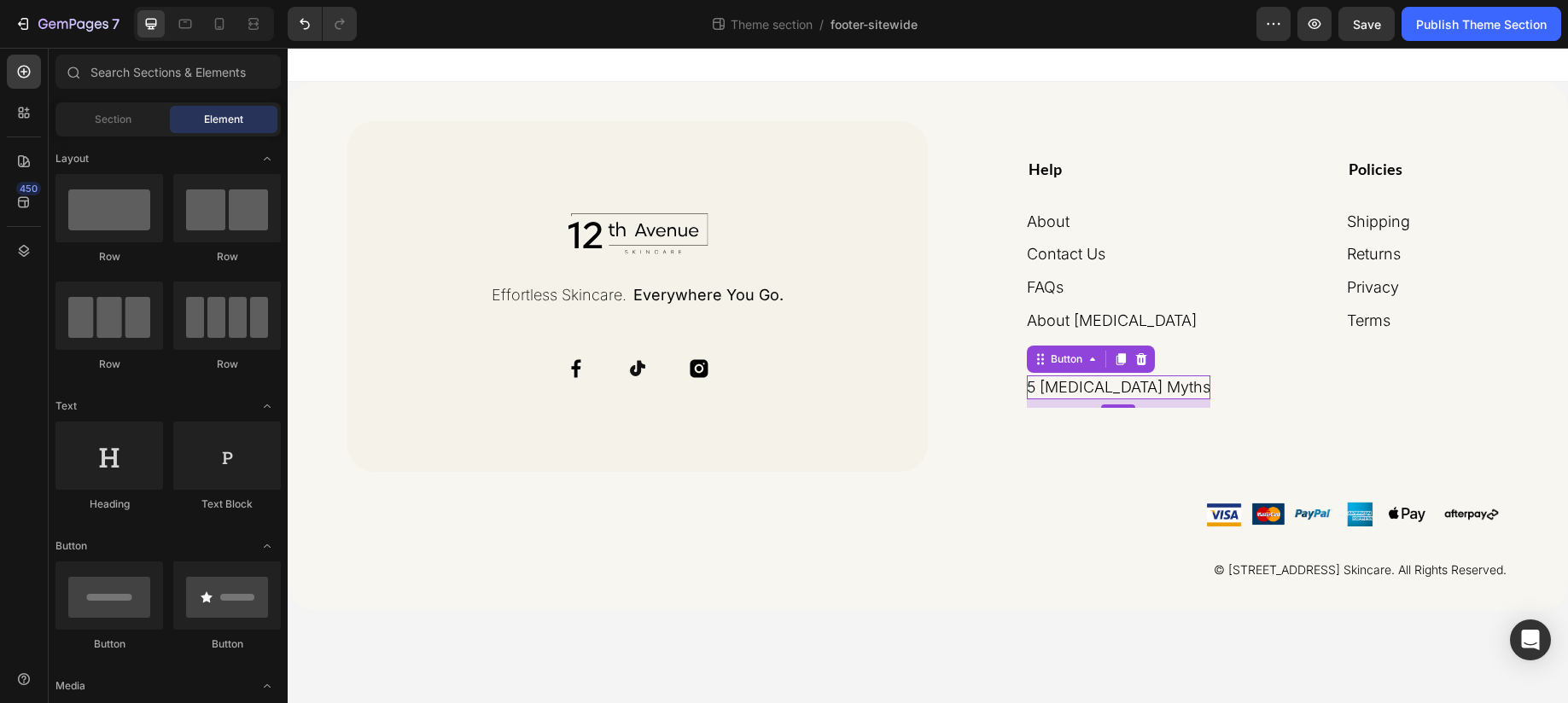
click at [674, 638] on body "Image Effortless Skincare. Text Block Everywhere You Go. Text Block Row Icon Ic…" at bounding box center [927, 375] width 1280 height 655
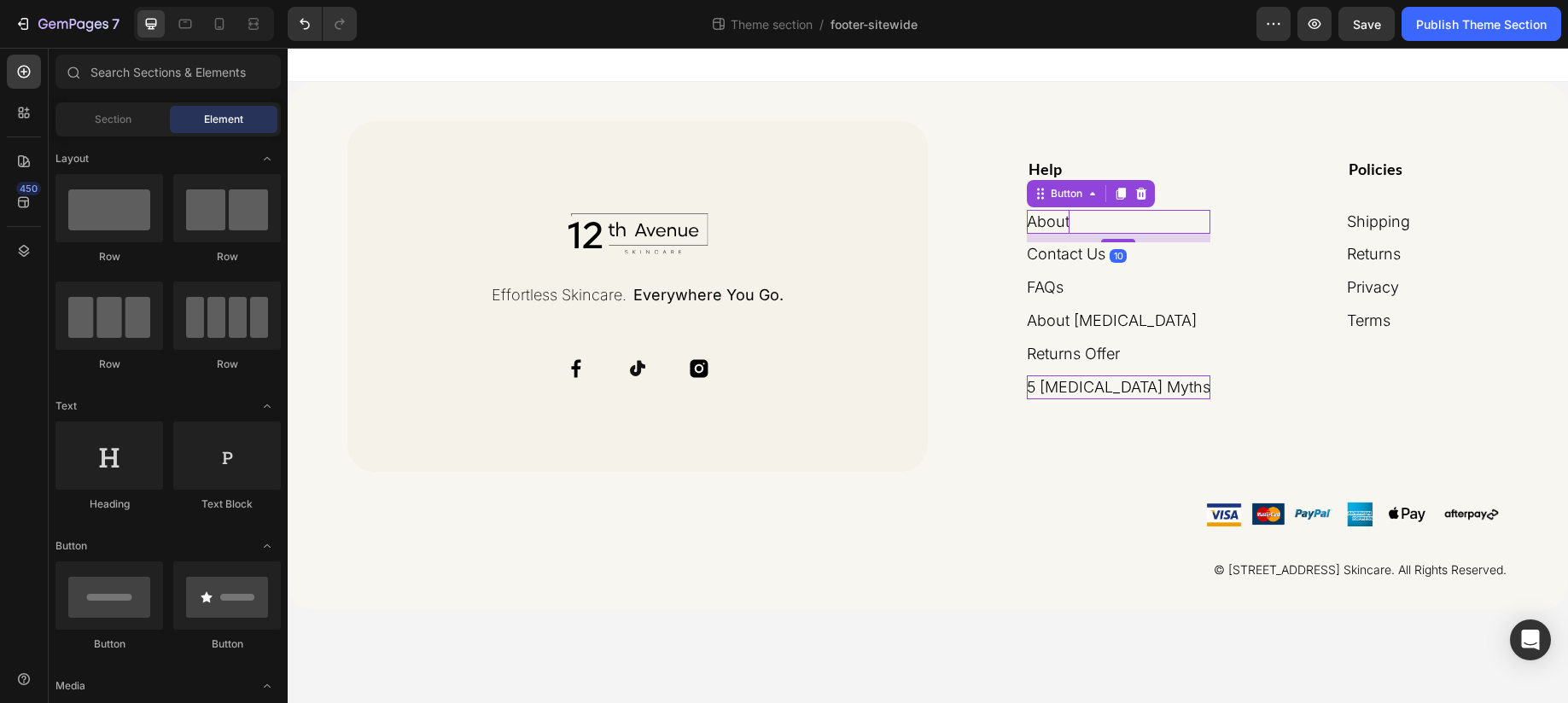
click at [1069, 225] on p "About" at bounding box center [1048, 222] width 42 height 25
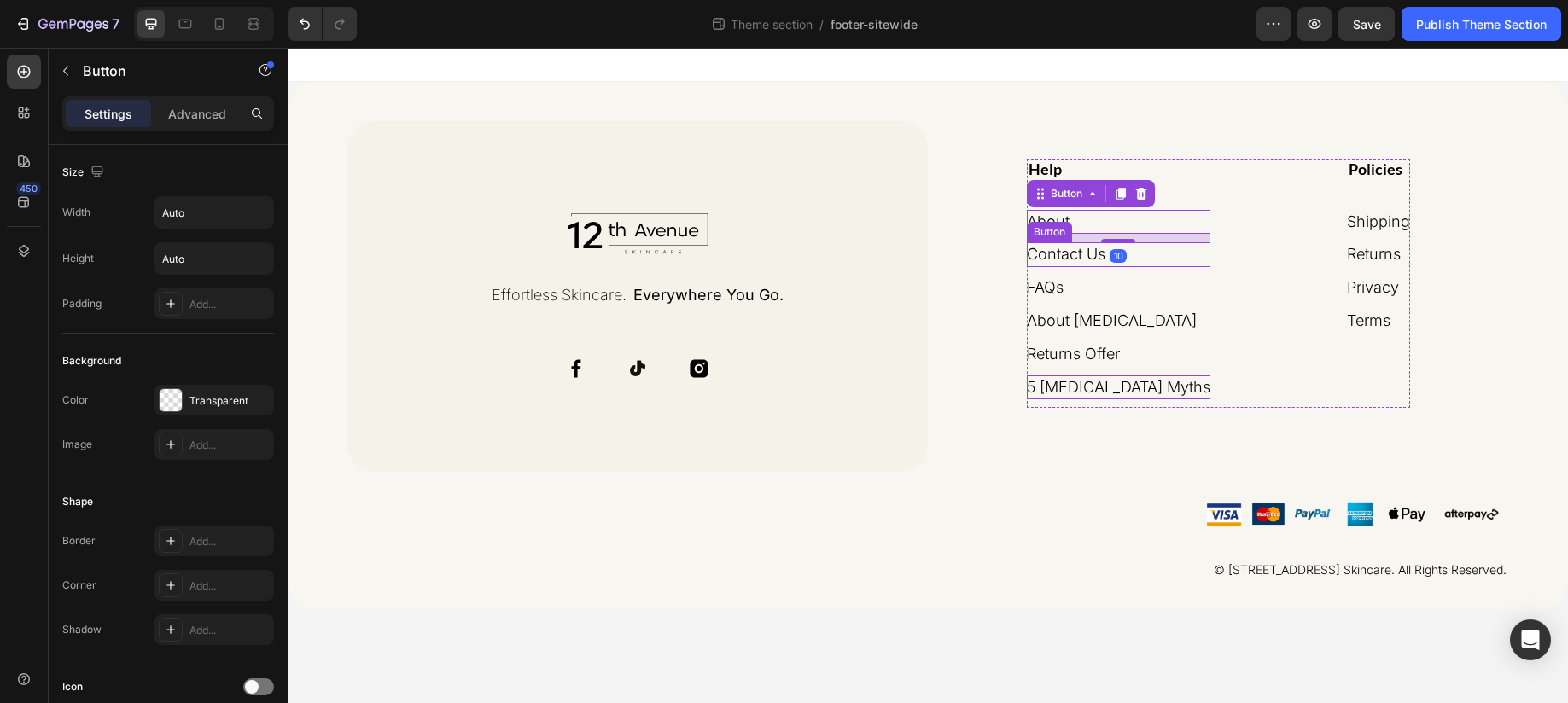
click at [1090, 260] on p "Contact Us" at bounding box center [1065, 255] width 79 height 25
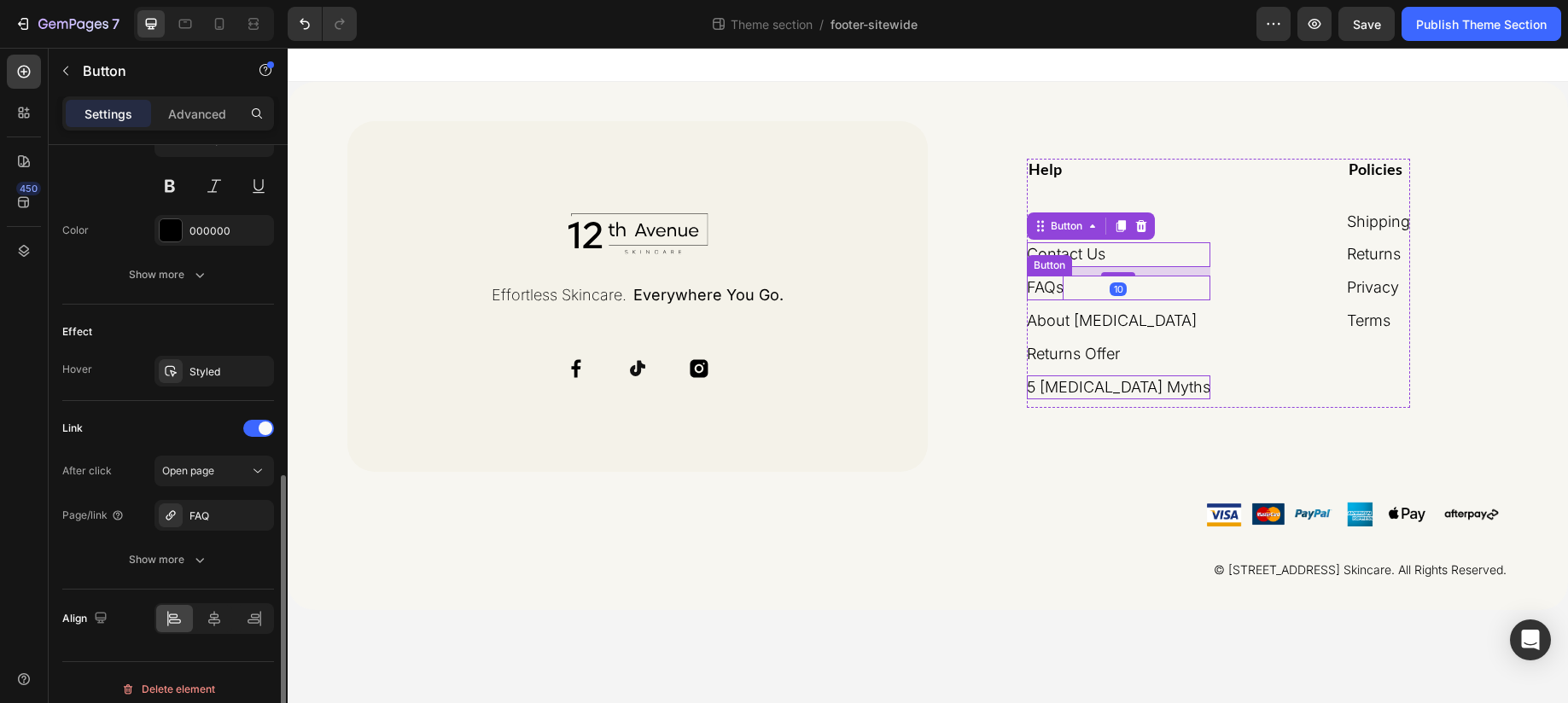
click at [1083, 299] on div "FAQs Button" at bounding box center [1118, 287] width 183 height 25
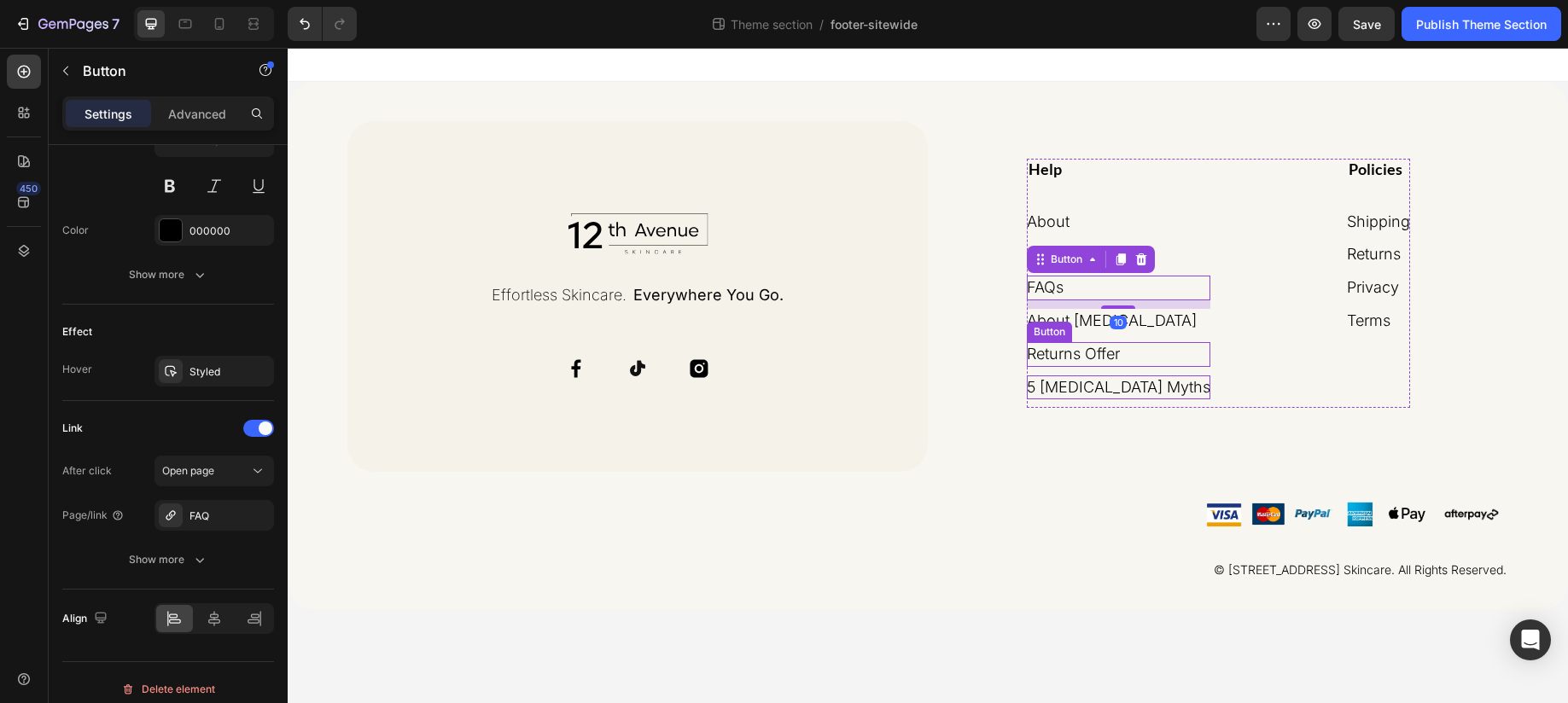
click at [1068, 335] on div "Button" at bounding box center [1049, 331] width 38 height 15
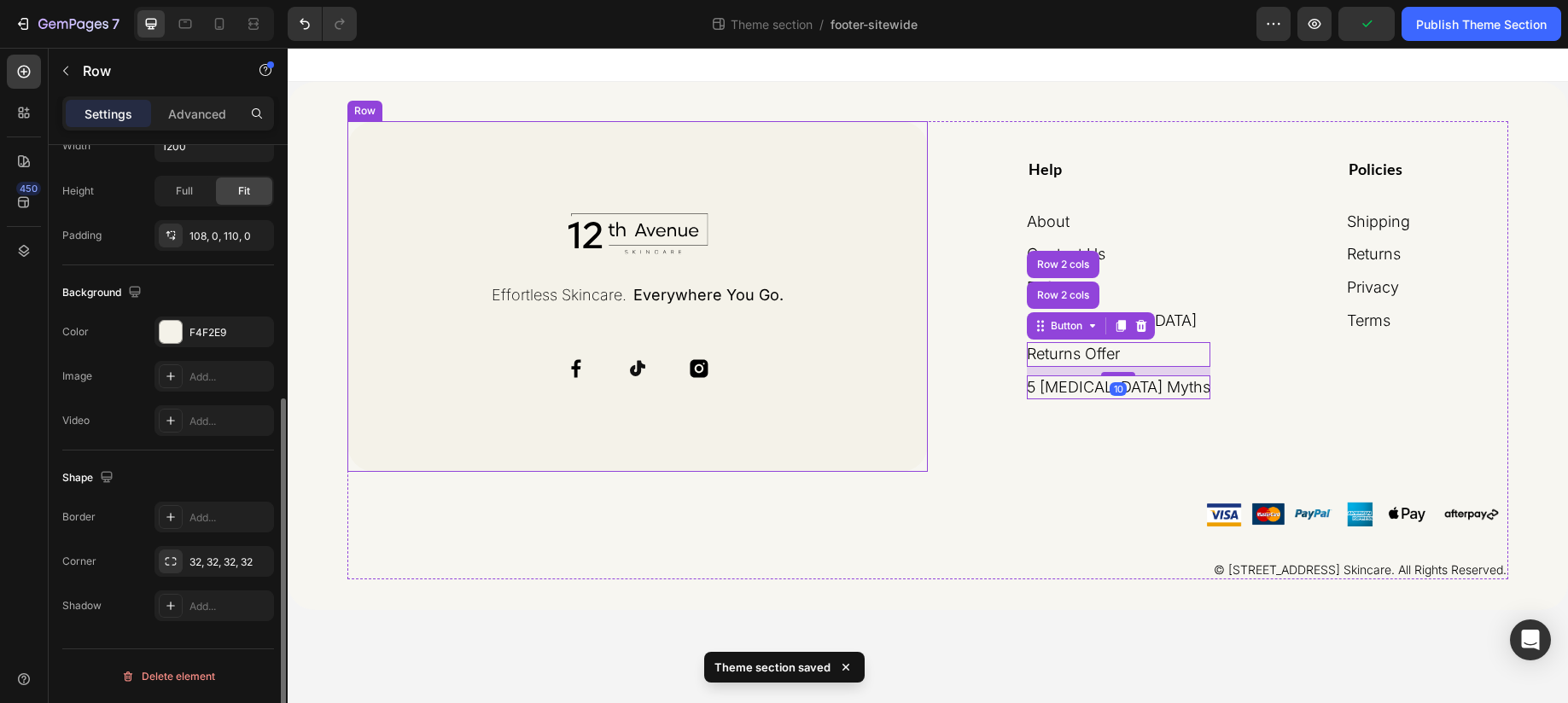
click at [919, 417] on div "Image Effortless Skincare. Text Block Everywhere You Go. Text Block Row Icon Ic…" at bounding box center [637, 296] width 580 height 350
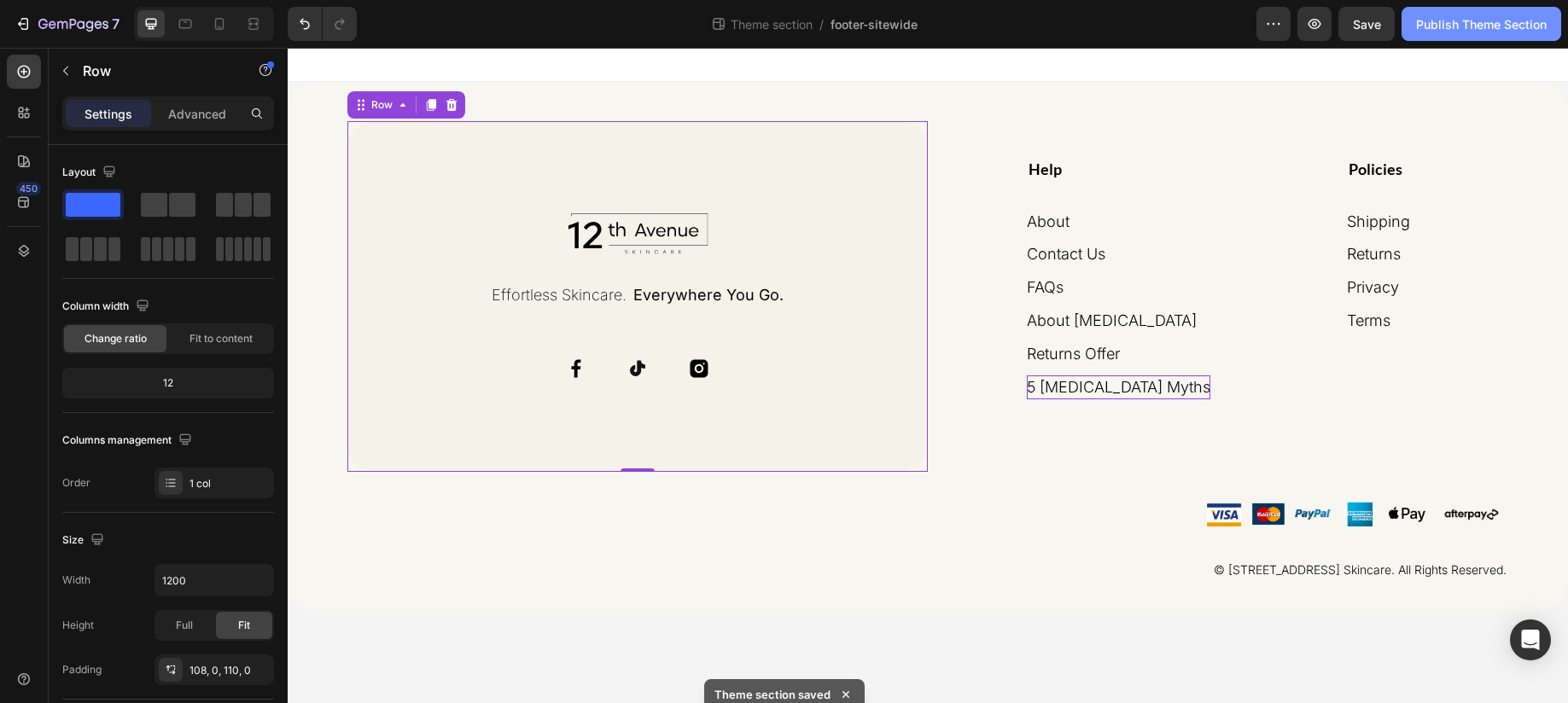
click at [1480, 23] on div "Publish Theme Section" at bounding box center [1481, 24] width 131 height 18
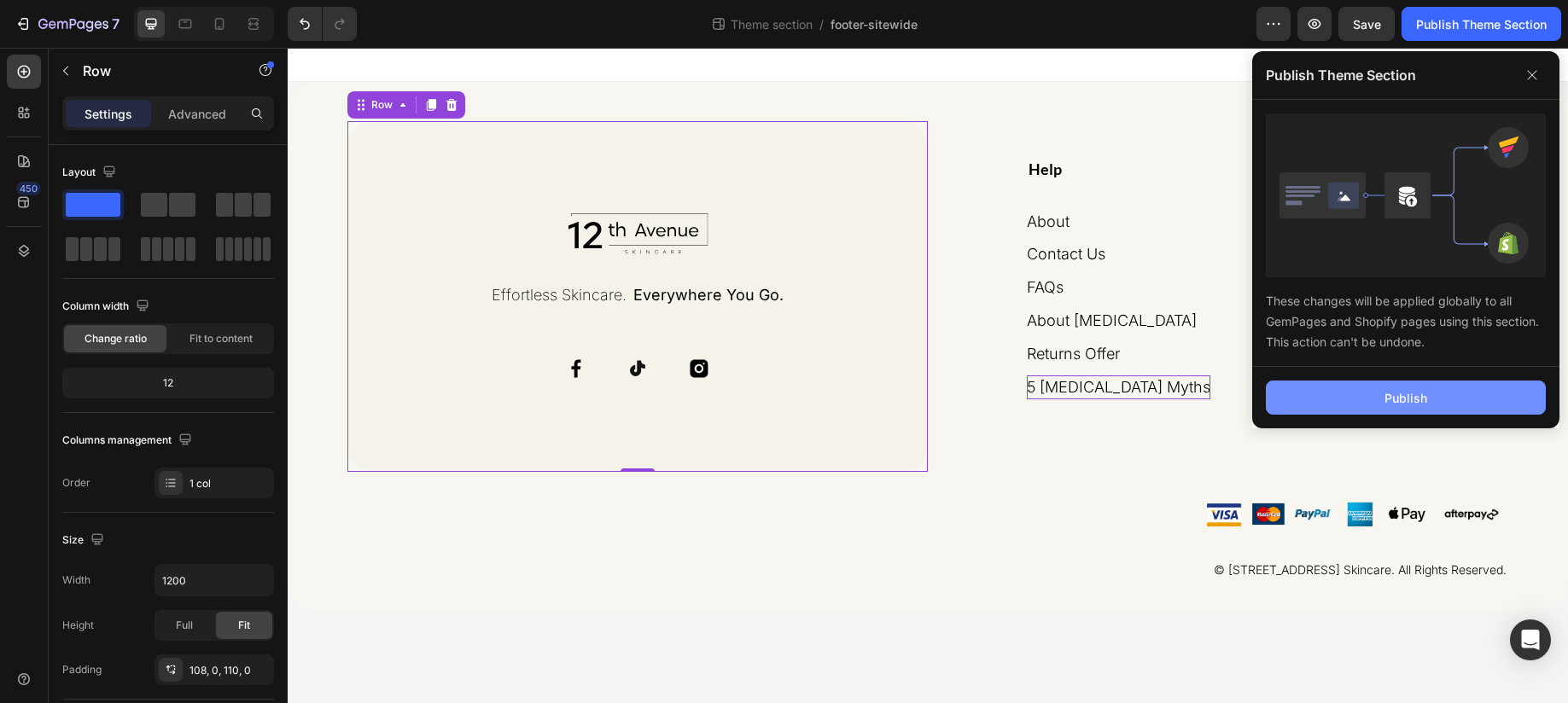
click at [1357, 397] on button "Publish" at bounding box center [1405, 397] width 280 height 34
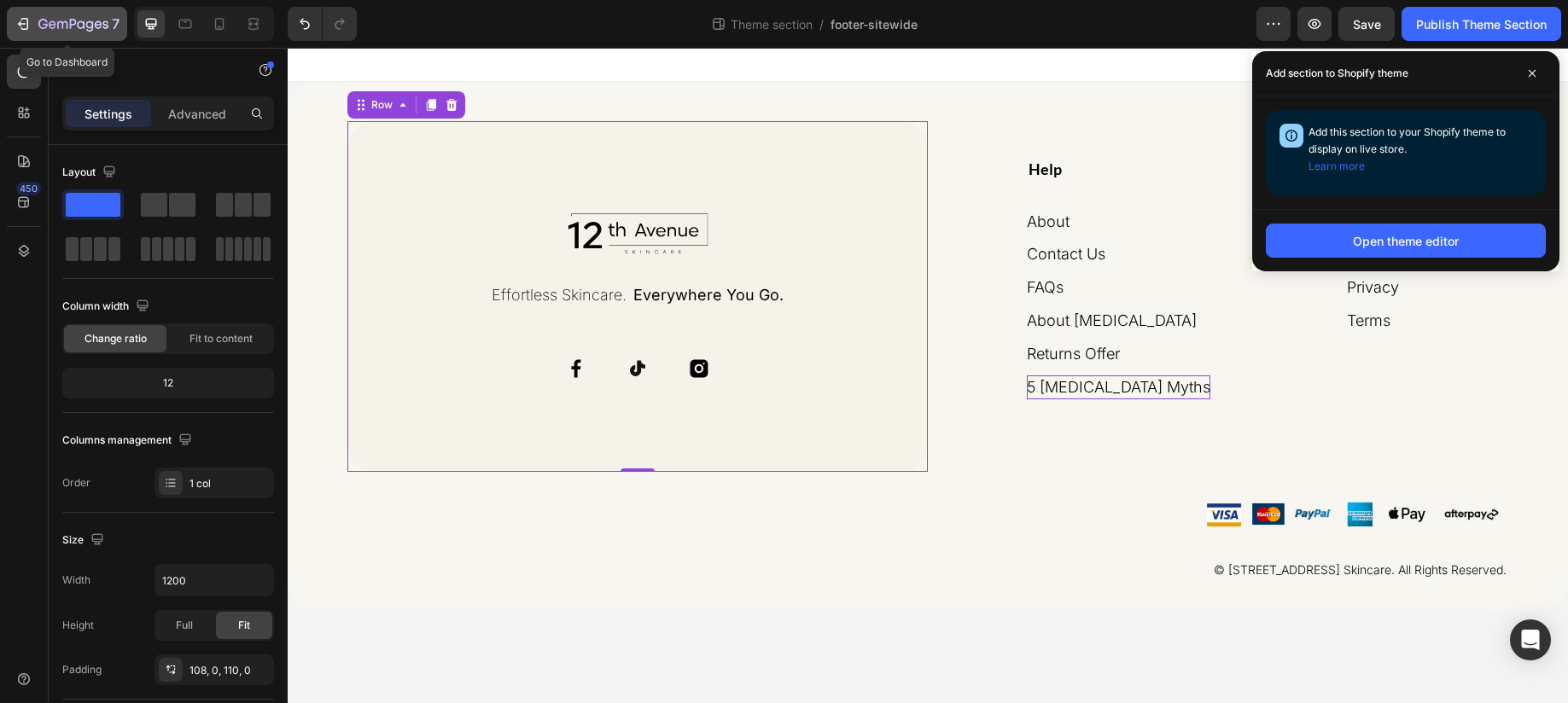
drag, startPoint x: 17, startPoint y: 26, endPoint x: 21, endPoint y: 34, distance: 8.9
click at [18, 26] on icon "button" at bounding box center [22, 23] width 17 height 17
